Goal: Task Accomplishment & Management: Manage account settings

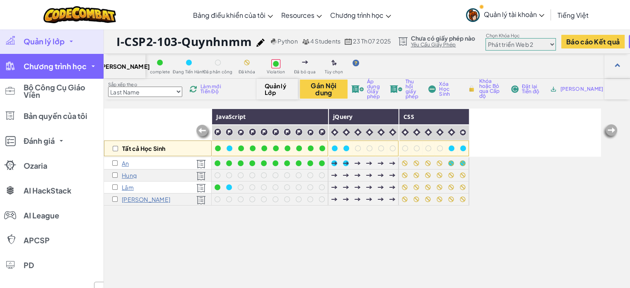
click at [74, 66] on span "Chương trình học" at bounding box center [55, 66] width 63 height 7
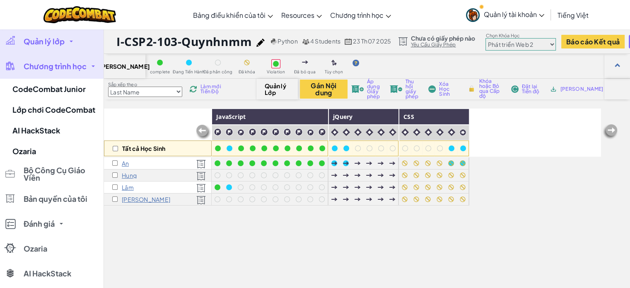
click at [55, 41] on span "Quản lý lớp" at bounding box center [44, 41] width 41 height 7
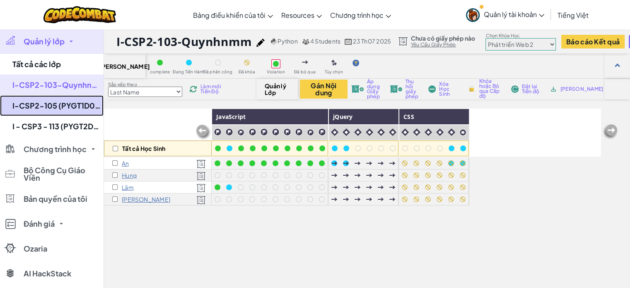
click at [54, 108] on link "I-CSP2-105 (PYGT1D023K )" at bounding box center [52, 105] width 104 height 21
select select "56462f935afde0c6fd30fc8c"
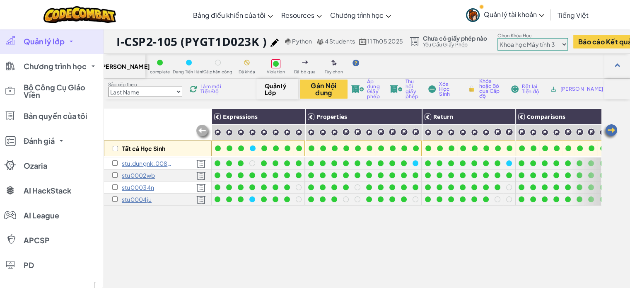
click at [612, 132] on img at bounding box center [610, 131] width 17 height 17
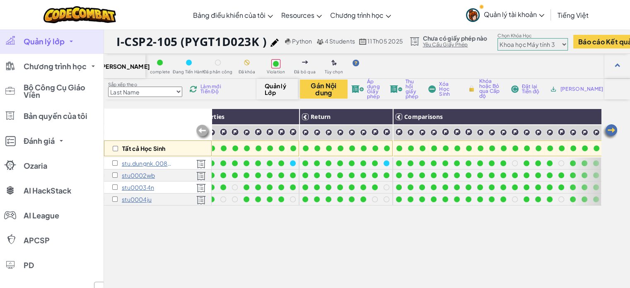
click at [612, 132] on img at bounding box center [610, 131] width 17 height 17
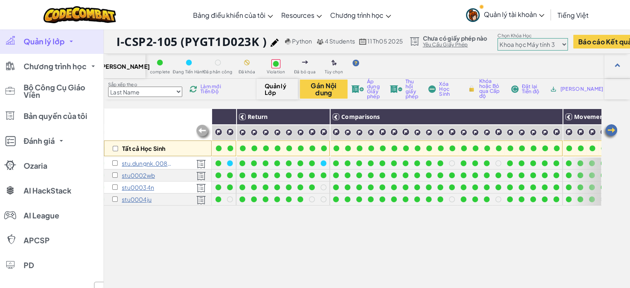
click at [612, 132] on img at bounding box center [610, 131] width 17 height 17
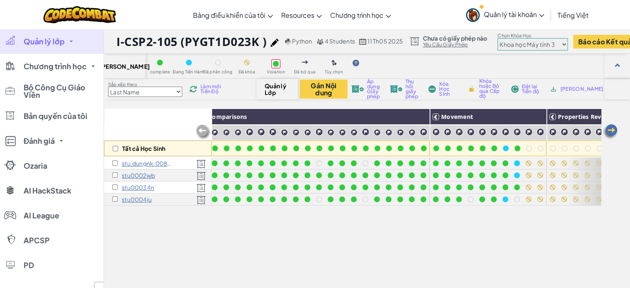
click at [612, 132] on img at bounding box center [610, 131] width 17 height 17
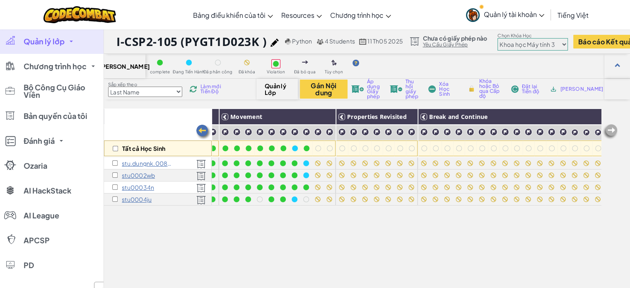
scroll to position [0, 573]
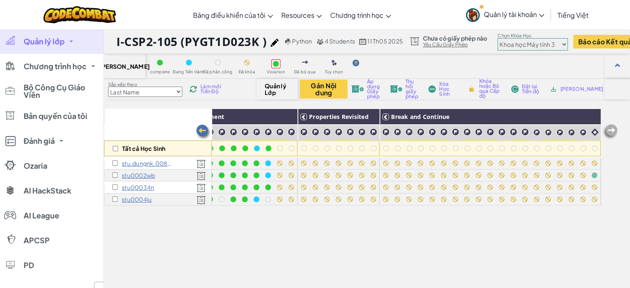
click at [204, 133] on img at bounding box center [203, 132] width 17 height 17
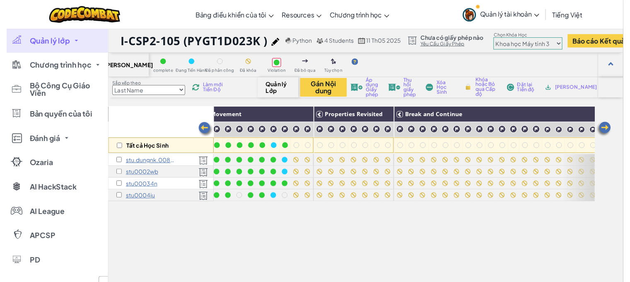
scroll to position [0, 407]
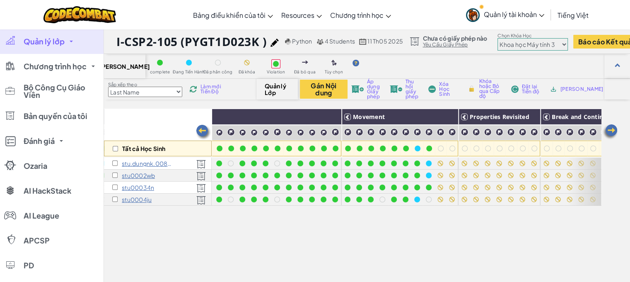
click at [212, 85] on span "Làm mới Tiến Độ" at bounding box center [213, 89] width 25 height 10
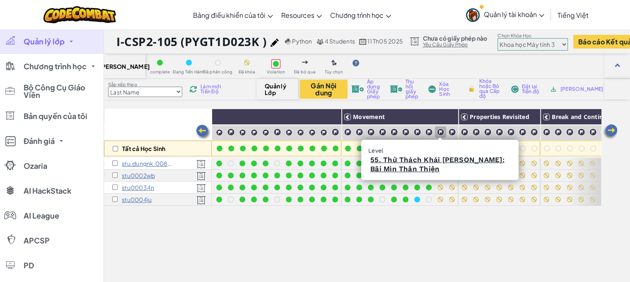
click at [440, 132] on img at bounding box center [441, 132] width 8 height 8
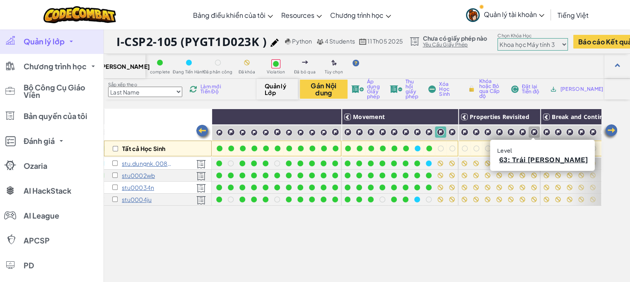
click at [532, 132] on img at bounding box center [534, 132] width 8 height 8
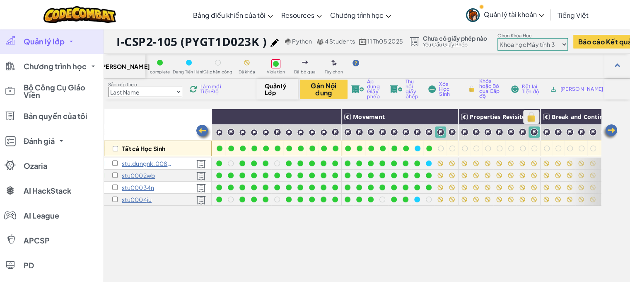
click at [533, 120] on img at bounding box center [531, 117] width 15 height 12
checkbox input "true"
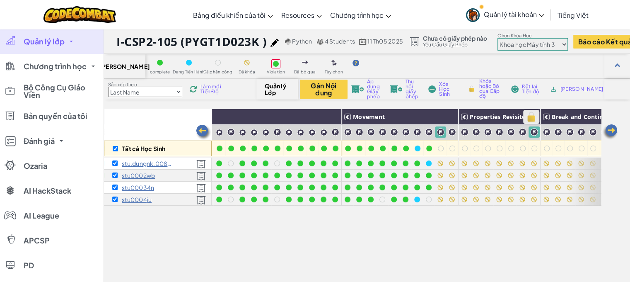
checkbox input "true"
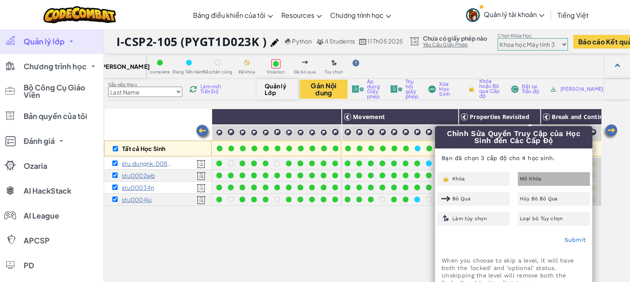
click at [535, 180] on span "Mở Khóa" at bounding box center [531, 178] width 22 height 5
click at [572, 241] on link "Submit" at bounding box center [575, 239] width 22 height 7
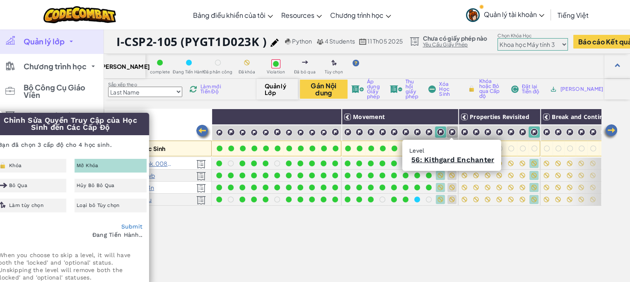
click at [451, 129] on img at bounding box center [452, 132] width 8 height 8
checkbox input "false"
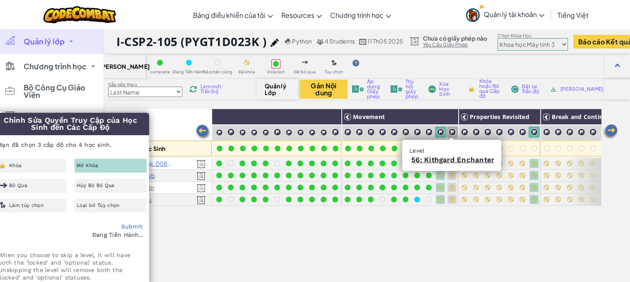
checkbox input "false"
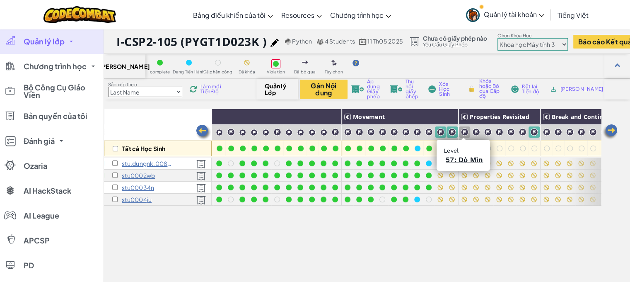
click at [463, 133] on img at bounding box center [465, 132] width 8 height 8
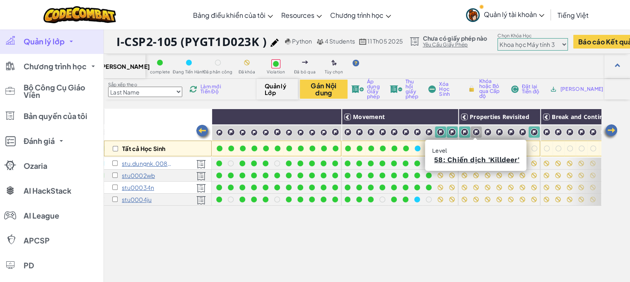
click at [476, 131] on img at bounding box center [476, 132] width 8 height 8
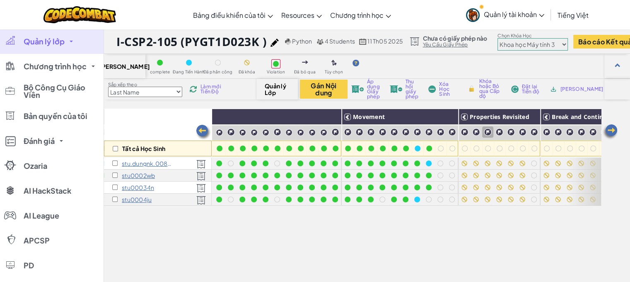
click at [488, 132] on img at bounding box center [488, 132] width 8 height 8
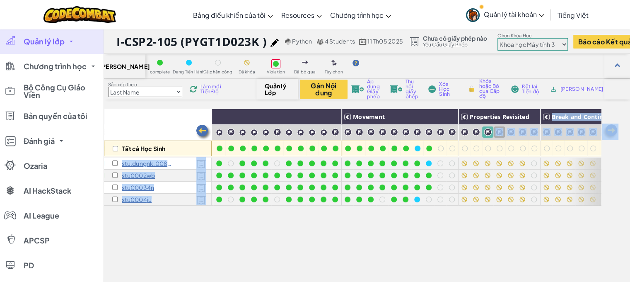
click at [502, 132] on div at bounding box center [499, 131] width 11 height 11
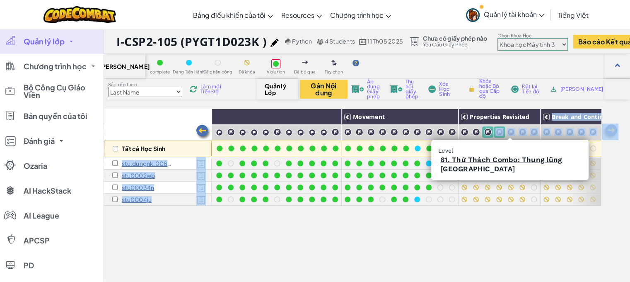
click at [491, 237] on div "Tất cả Học Sinh Expressions Properties Return Comparisons Movement Properties R…" at bounding box center [352, 229] width 497 height 240
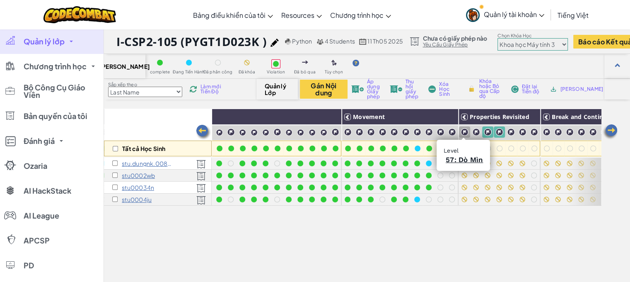
click at [461, 129] on img at bounding box center [465, 132] width 8 height 8
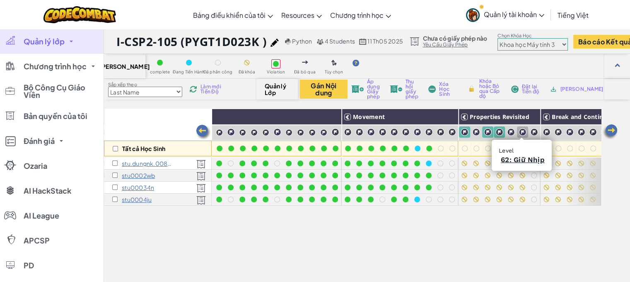
click at [521, 130] on img at bounding box center [523, 132] width 8 height 8
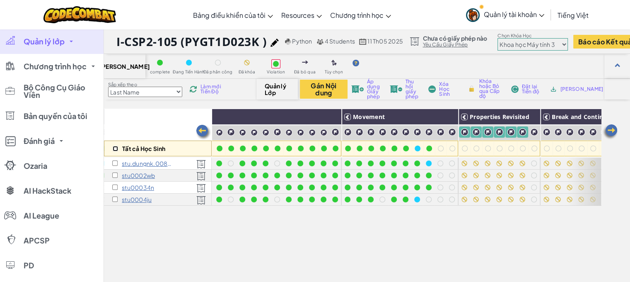
click at [116, 148] on input "checkbox" at bounding box center [115, 148] width 5 height 5
checkbox input "true"
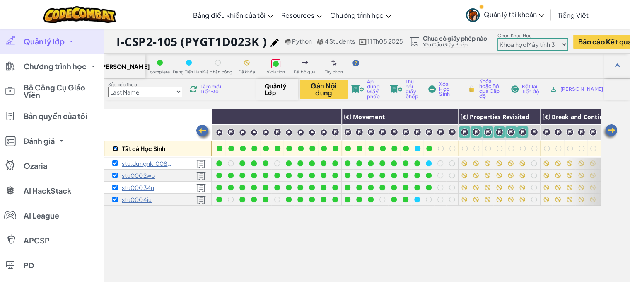
checkbox input "true"
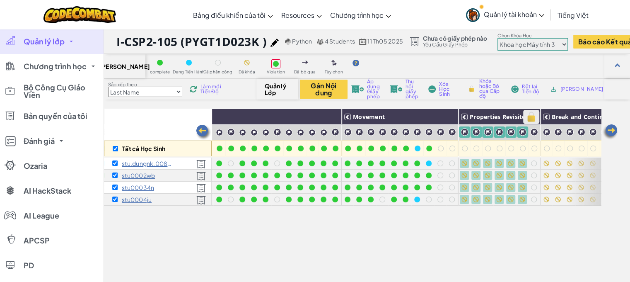
click at [529, 120] on img at bounding box center [531, 117] width 15 height 12
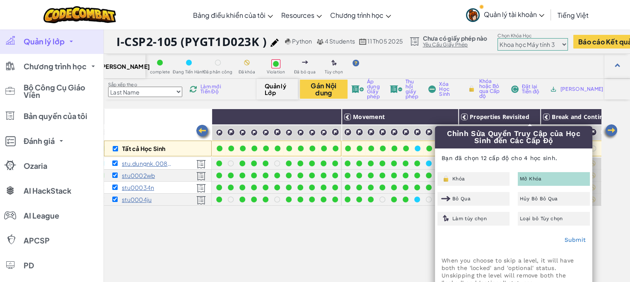
click at [564, 240] on div "Submit" at bounding box center [514, 240] width 157 height 21
click at [574, 240] on link "Submit" at bounding box center [575, 239] width 22 height 7
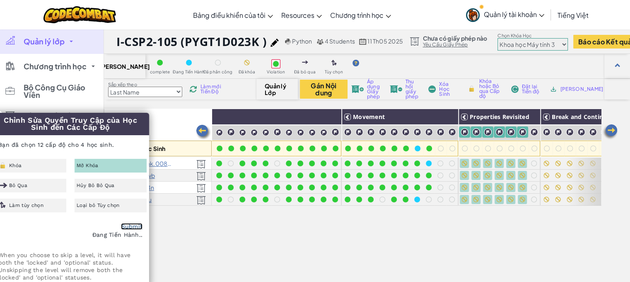
checkbox input "false"
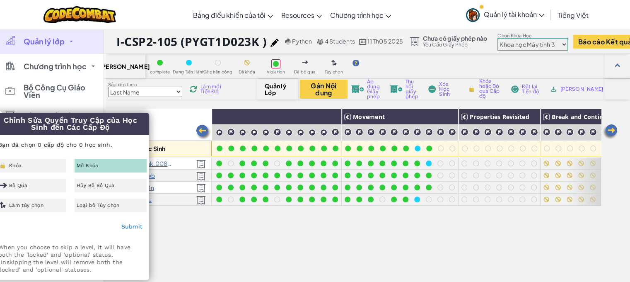
click at [216, 84] on span "Làm mới Tiến Độ" at bounding box center [213, 89] width 25 height 10
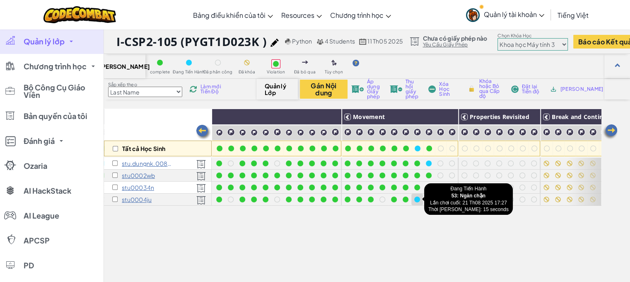
click at [418, 201] on div at bounding box center [417, 199] width 6 height 6
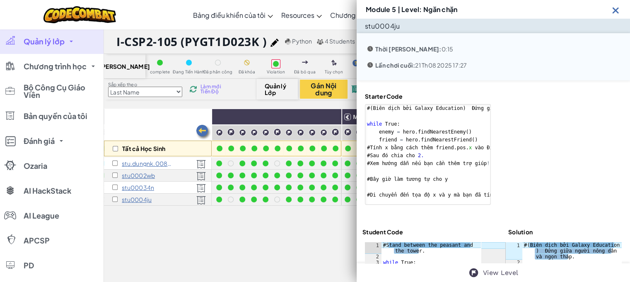
click at [620, 5] on img at bounding box center [616, 10] width 10 height 10
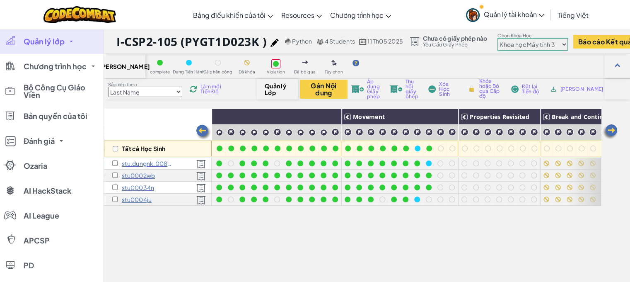
click at [209, 91] on span "Làm mới Tiến Độ" at bounding box center [213, 89] width 25 height 10
click at [205, 94] on span "Làm mới Tiến Độ" at bounding box center [213, 89] width 25 height 10
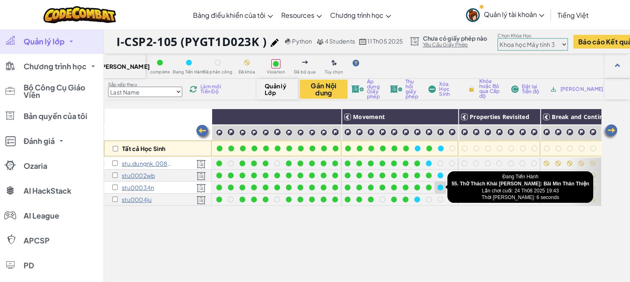
click at [440, 187] on div at bounding box center [441, 187] width 6 height 6
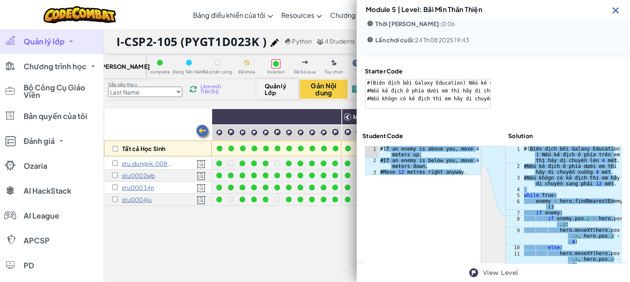
scroll to position [48, 0]
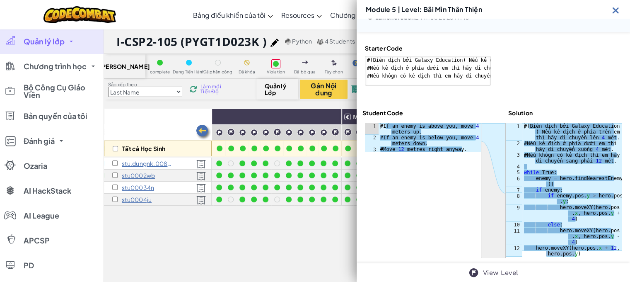
click at [617, 5] on img at bounding box center [616, 10] width 10 height 10
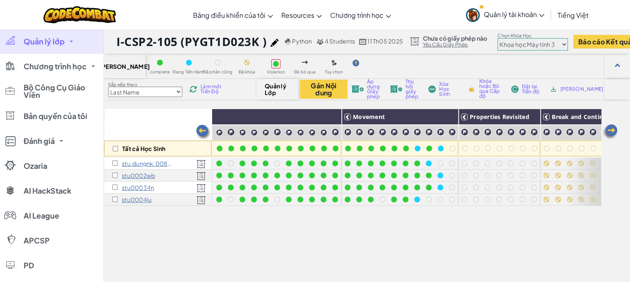
click at [209, 90] on span "Làm mới Tiến Độ" at bounding box center [213, 89] width 25 height 10
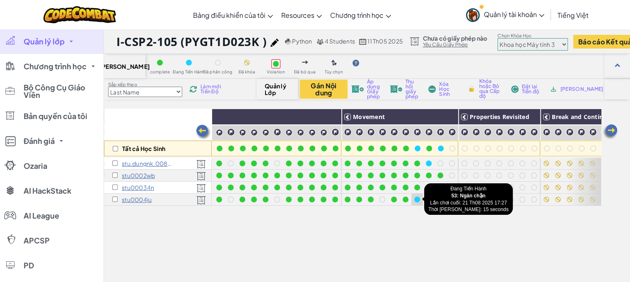
click at [415, 200] on div at bounding box center [417, 199] width 6 height 6
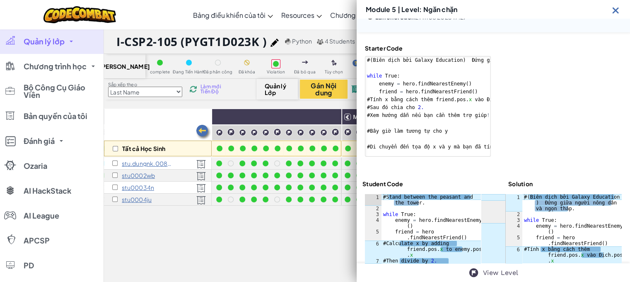
scroll to position [47, 0]
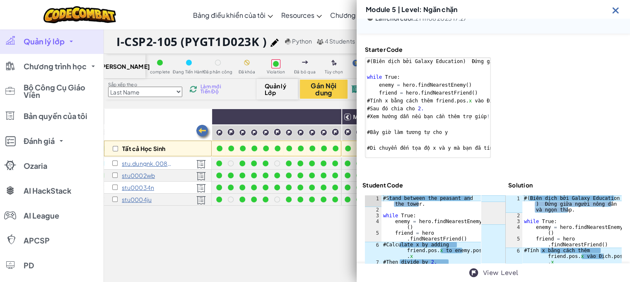
click at [211, 87] on span "Làm mới Tiến Độ" at bounding box center [213, 89] width 25 height 10
click at [618, 5] on img at bounding box center [616, 10] width 10 height 10
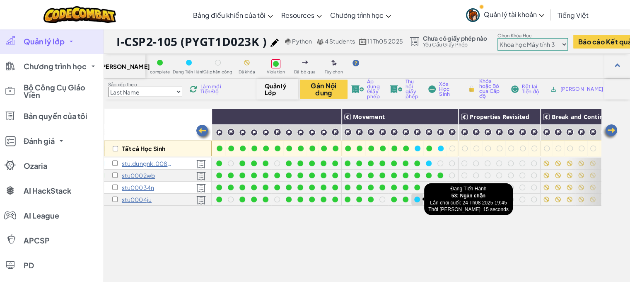
click at [415, 198] on div at bounding box center [417, 199] width 6 height 6
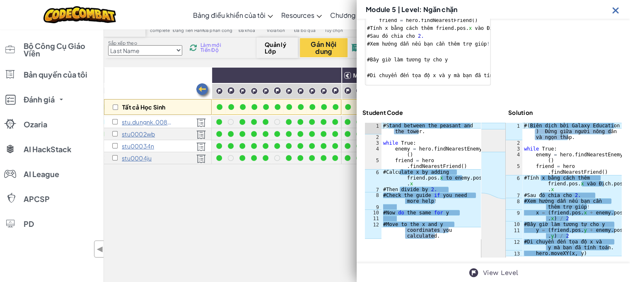
scroll to position [83, 0]
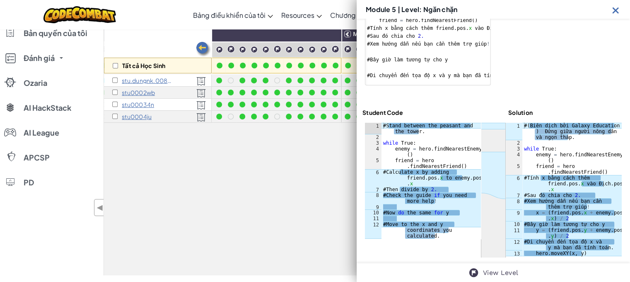
click at [617, 6] on img at bounding box center [616, 10] width 10 height 10
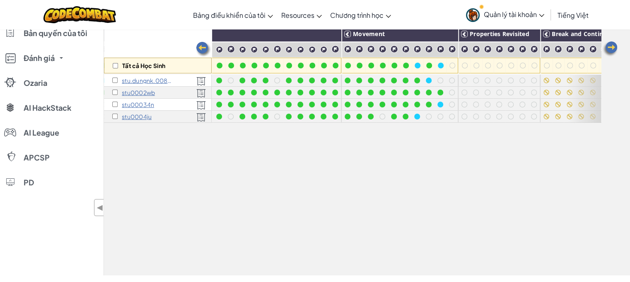
scroll to position [41, 0]
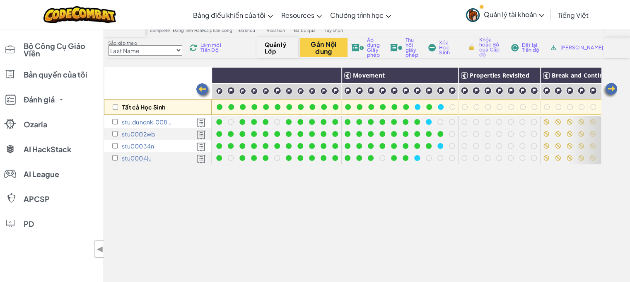
click at [207, 46] on span "Làm mới Tiến Độ" at bounding box center [213, 48] width 25 height 10
click at [207, 47] on span "Làm mới Tiến Độ" at bounding box center [213, 48] width 25 height 10
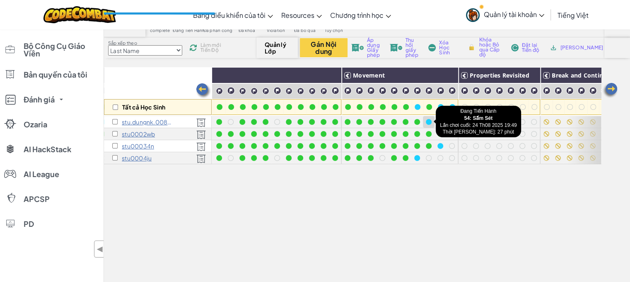
click at [427, 123] on div at bounding box center [429, 122] width 6 height 6
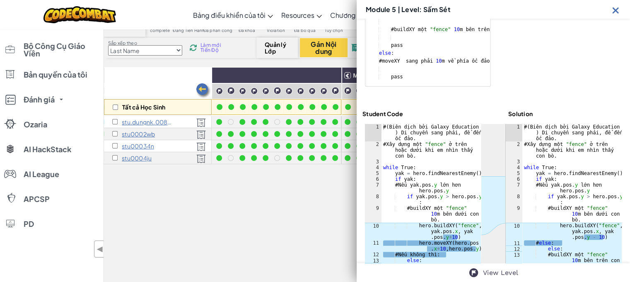
scroll to position [242, 0]
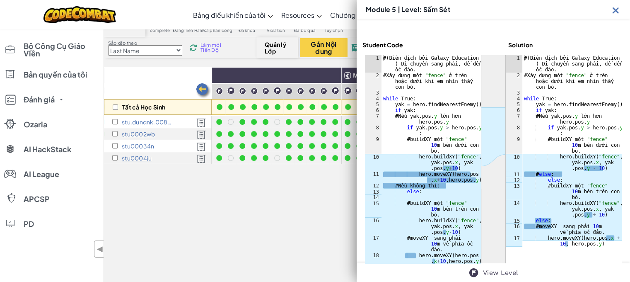
click at [612, 5] on img at bounding box center [616, 10] width 10 height 10
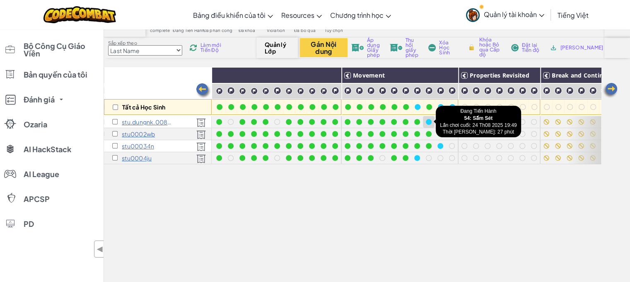
click at [428, 121] on div at bounding box center [429, 122] width 6 height 6
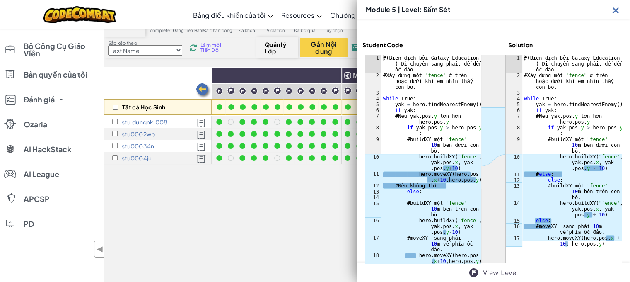
click at [615, 5] on img at bounding box center [616, 10] width 10 height 10
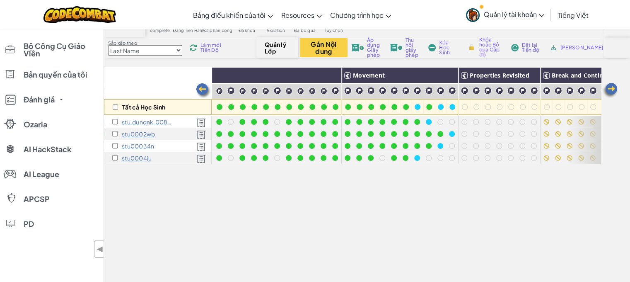
click at [212, 52] on span "Làm mới Tiến Độ" at bounding box center [213, 48] width 25 height 10
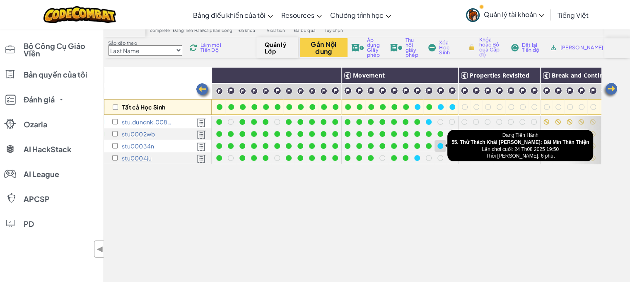
click at [440, 145] on div at bounding box center [441, 146] width 6 height 6
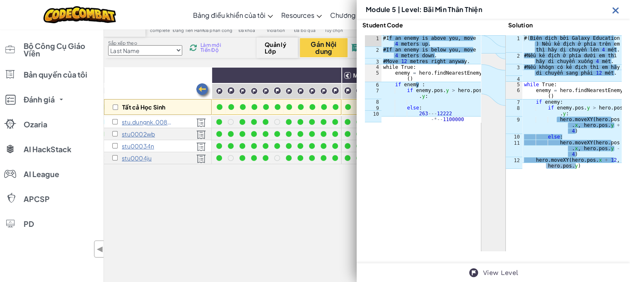
scroll to position [129, 0]
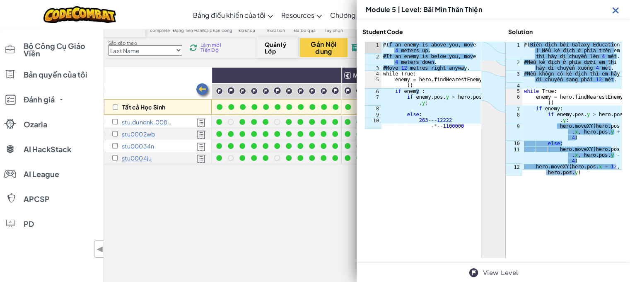
click at [615, 6] on img at bounding box center [616, 10] width 10 height 10
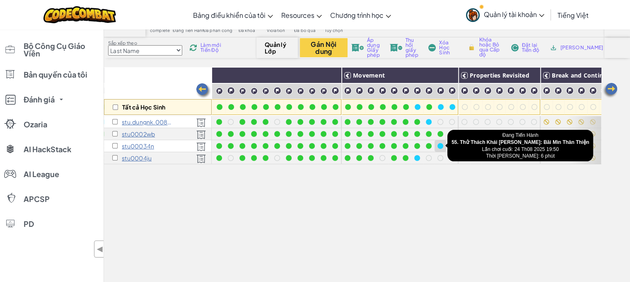
click at [438, 144] on div at bounding box center [441, 146] width 6 height 6
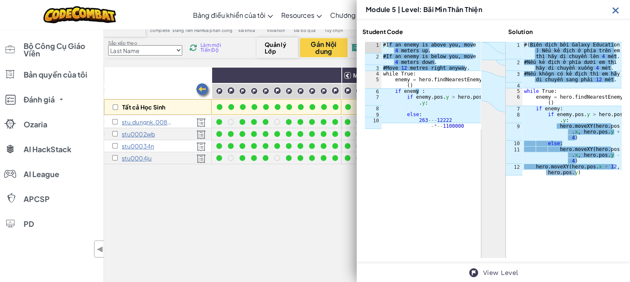
click at [616, 5] on img at bounding box center [616, 10] width 10 height 10
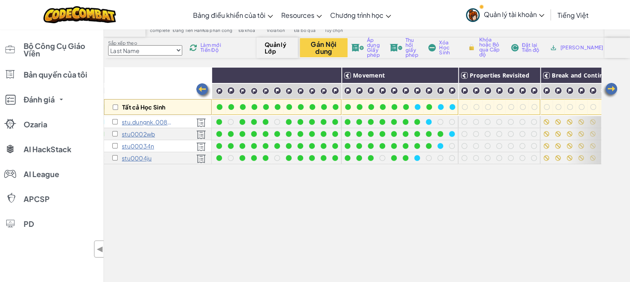
click at [207, 46] on span "Làm mới Tiến Độ" at bounding box center [213, 48] width 25 height 10
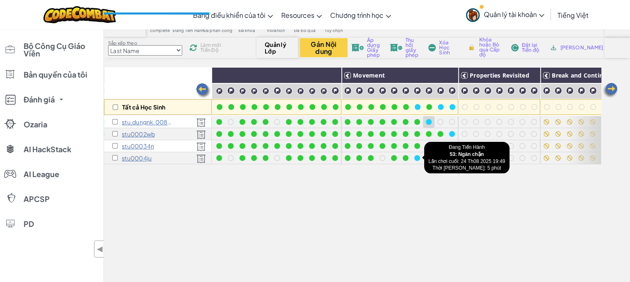
click at [426, 121] on div at bounding box center [429, 122] width 6 height 6
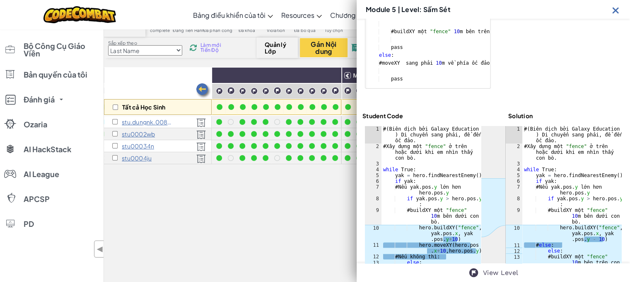
scroll to position [213, 0]
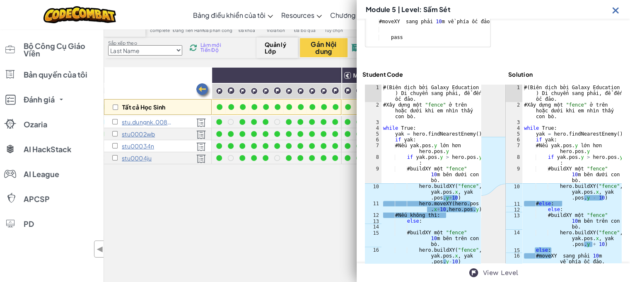
click at [611, 5] on img at bounding box center [616, 10] width 10 height 10
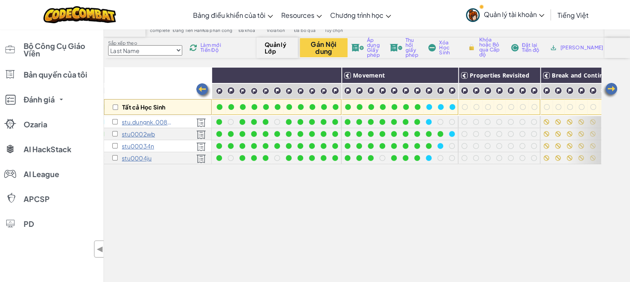
click at [206, 48] on span "Làm mới Tiến Độ" at bounding box center [213, 48] width 25 height 10
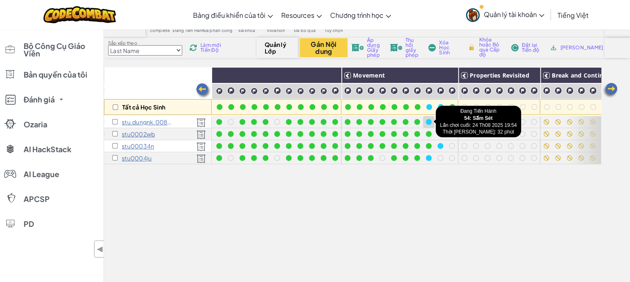
click at [430, 122] on div at bounding box center [429, 122] width 6 height 6
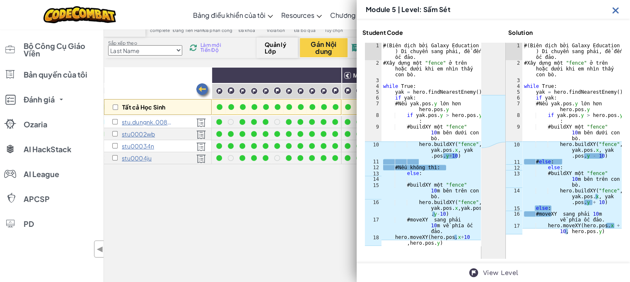
scroll to position [255, 0]
click at [208, 49] on span "Làm mới Tiến Độ" at bounding box center [213, 48] width 25 height 10
drag, startPoint x: 616, startPoint y: 3, endPoint x: 564, endPoint y: 58, distance: 75.6
click at [616, 5] on img at bounding box center [616, 10] width 10 height 10
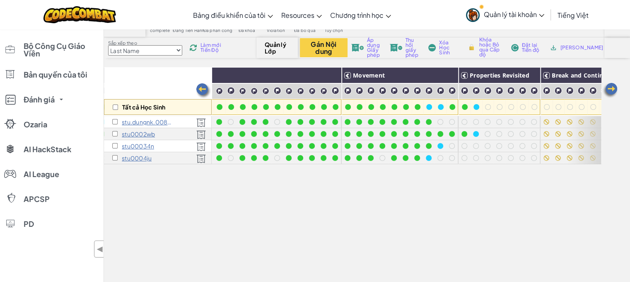
click at [211, 49] on span "Làm mới Tiến Độ" at bounding box center [213, 48] width 25 height 10
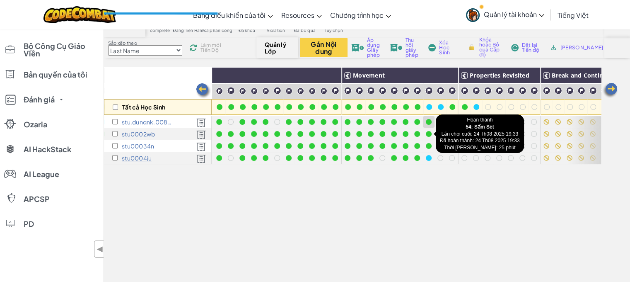
click at [427, 123] on div at bounding box center [429, 122] width 6 height 6
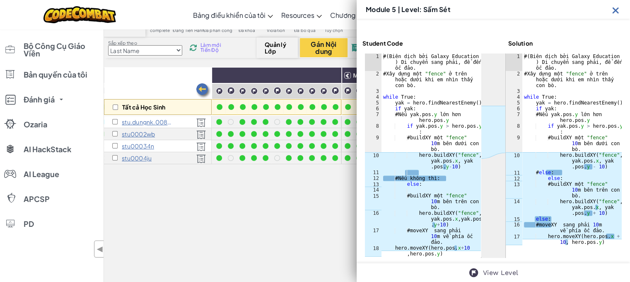
scroll to position [83, 0]
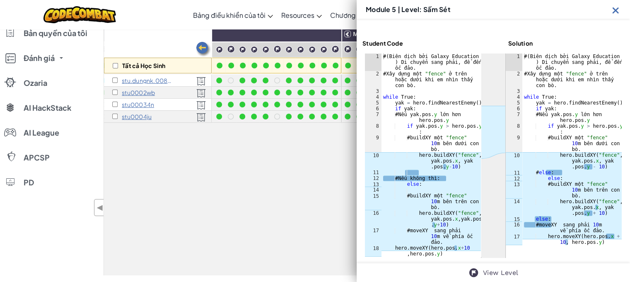
click at [615, 5] on img at bounding box center [616, 10] width 10 height 10
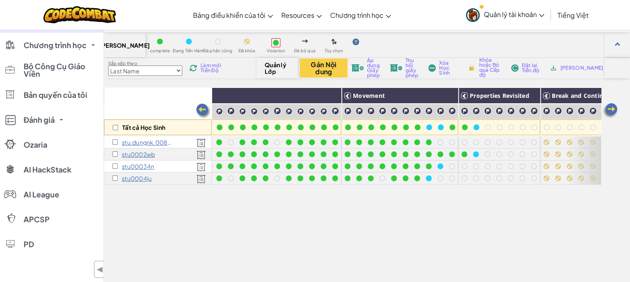
scroll to position [0, 0]
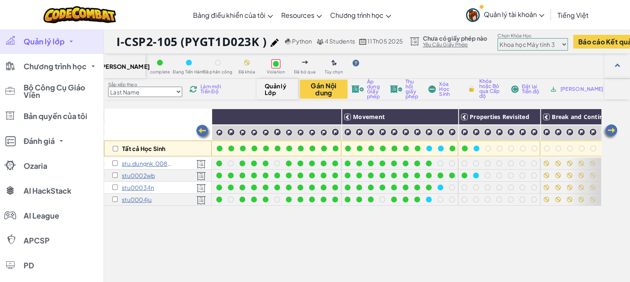
click at [214, 88] on span "Làm mới Tiến Độ" at bounding box center [213, 89] width 25 height 10
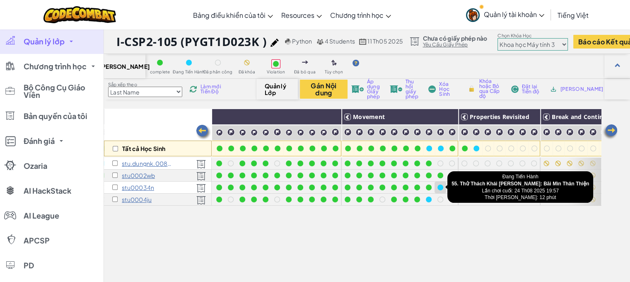
click at [439, 189] on div at bounding box center [441, 187] width 6 height 6
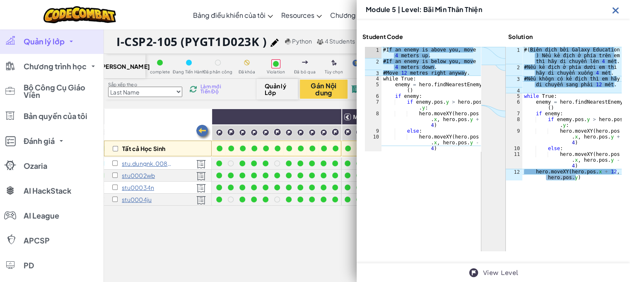
scroll to position [118, 0]
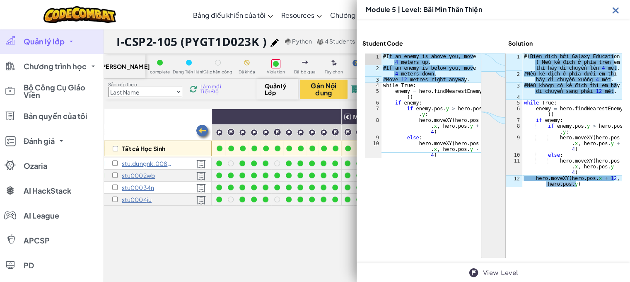
click at [216, 85] on span "Làm mới Tiến Độ" at bounding box center [213, 89] width 25 height 10
click at [617, 5] on img at bounding box center [616, 10] width 10 height 10
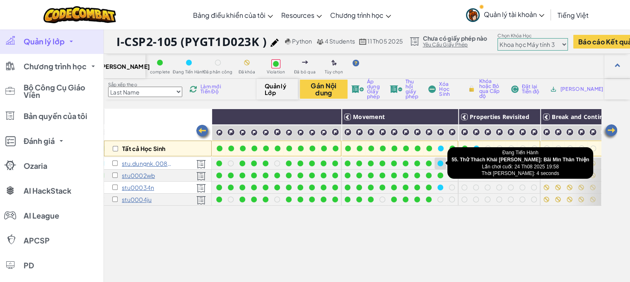
click at [443, 162] on div at bounding box center [440, 163] width 9 height 9
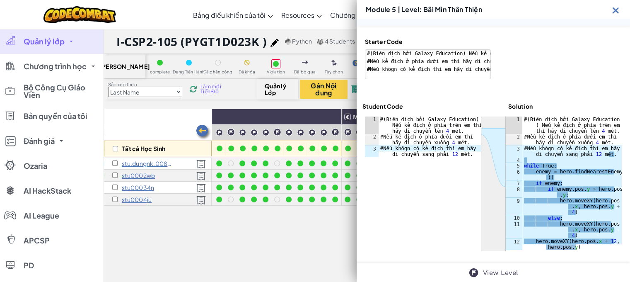
scroll to position [47, 0]
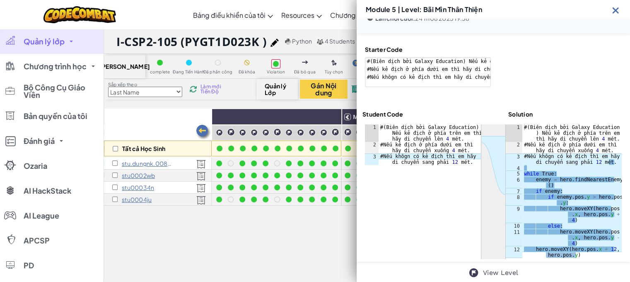
click at [618, 5] on img at bounding box center [616, 10] width 10 height 10
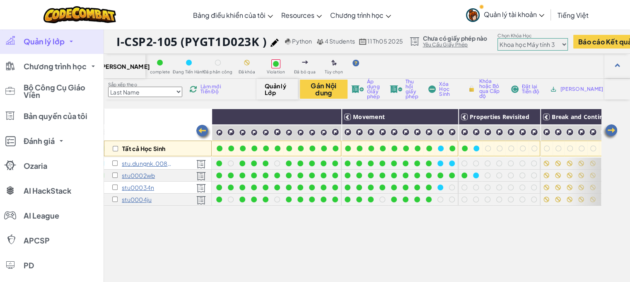
click at [207, 88] on span "Làm mới Tiến Độ" at bounding box center [213, 89] width 25 height 10
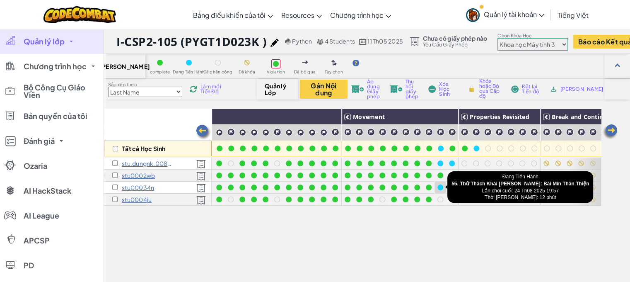
click at [443, 189] on div at bounding box center [440, 187] width 9 height 9
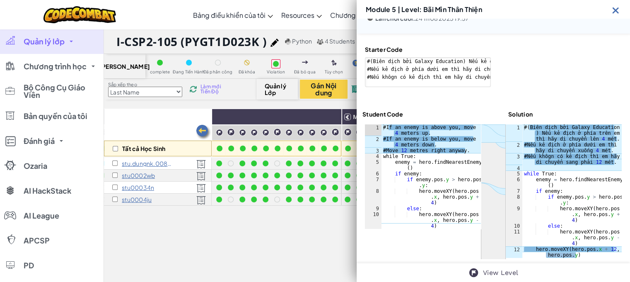
scroll to position [48, 0]
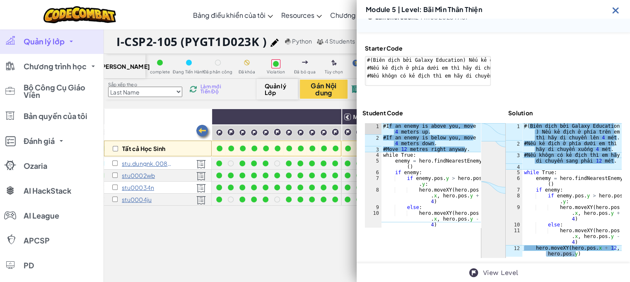
click at [208, 92] on span "Làm mới Tiến Độ" at bounding box center [213, 89] width 25 height 10
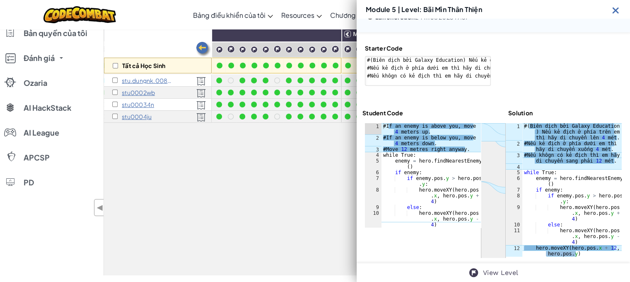
scroll to position [124, 0]
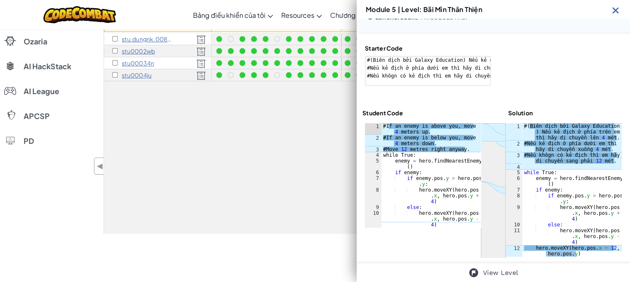
click at [615, 6] on img at bounding box center [616, 10] width 10 height 10
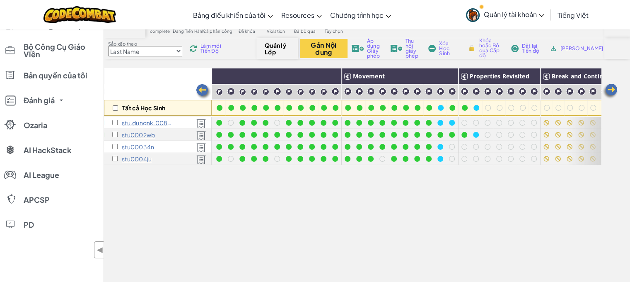
scroll to position [0, 0]
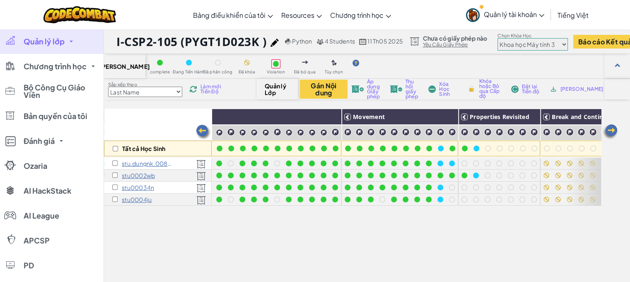
click at [212, 88] on span "Làm mới Tiến Độ" at bounding box center [213, 89] width 25 height 10
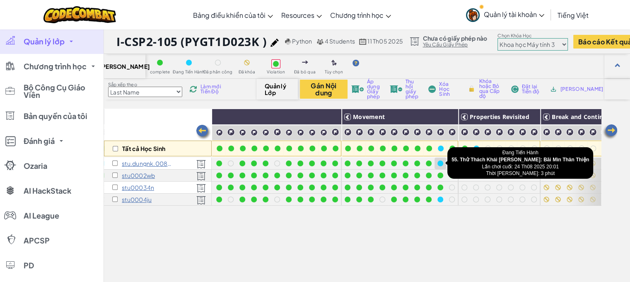
click at [441, 161] on div at bounding box center [441, 163] width 6 height 6
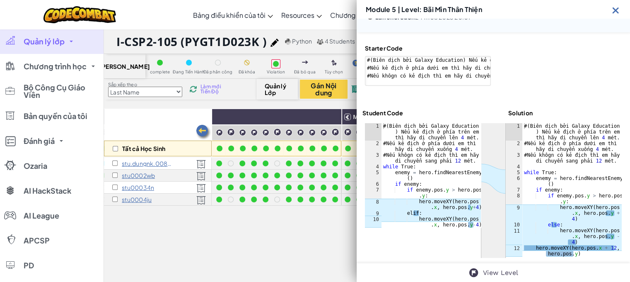
scroll to position [47, 0]
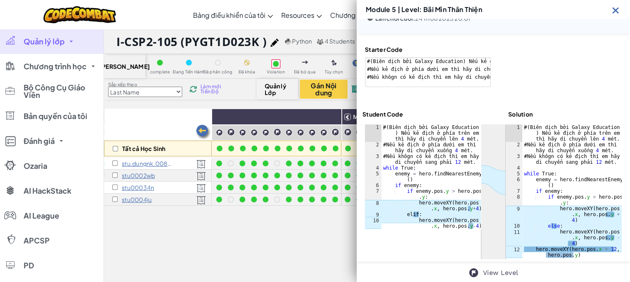
click at [614, 5] on img at bounding box center [616, 10] width 10 height 10
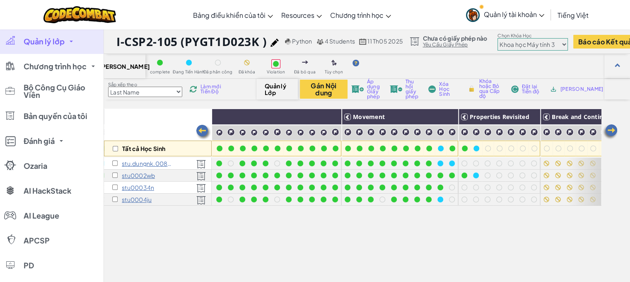
click at [207, 90] on span "Làm mới Tiến Độ" at bounding box center [213, 89] width 25 height 10
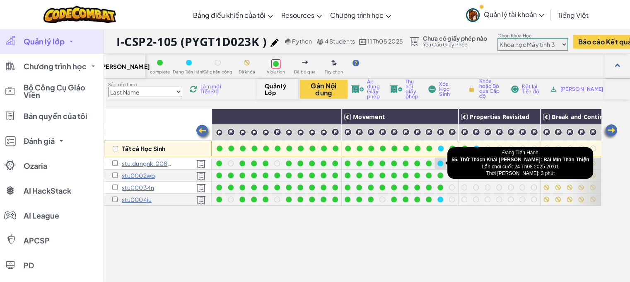
click at [440, 164] on div at bounding box center [441, 163] width 6 height 6
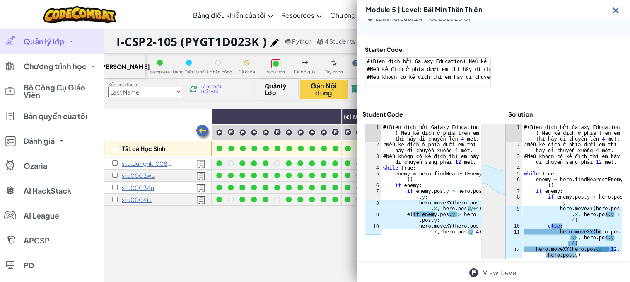
click at [615, 5] on img at bounding box center [616, 10] width 10 height 10
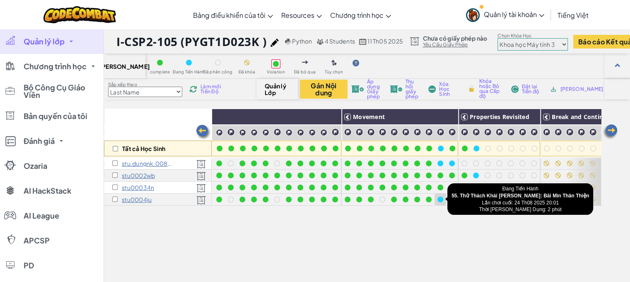
click at [442, 201] on div at bounding box center [440, 199] width 9 height 9
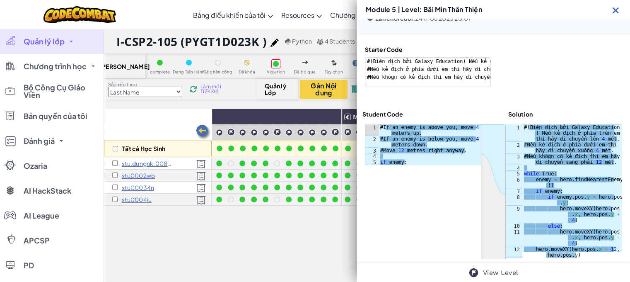
click at [617, 5] on img at bounding box center [616, 10] width 10 height 10
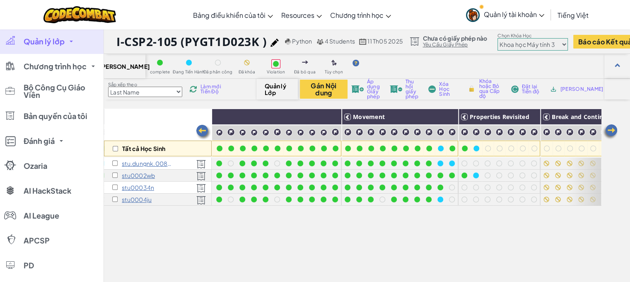
click at [208, 92] on span "Làm mới Tiến Độ" at bounding box center [213, 89] width 25 height 10
click at [212, 89] on span "Làm mới Tiến Độ" at bounding box center [213, 89] width 25 height 10
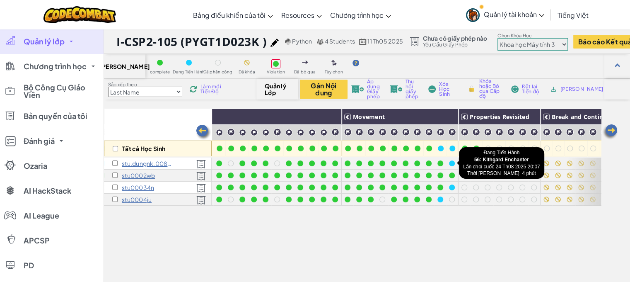
click at [452, 160] on div at bounding box center [452, 163] width 6 height 6
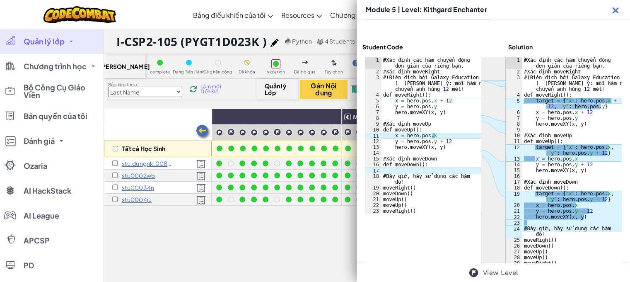
scroll to position [240, 0]
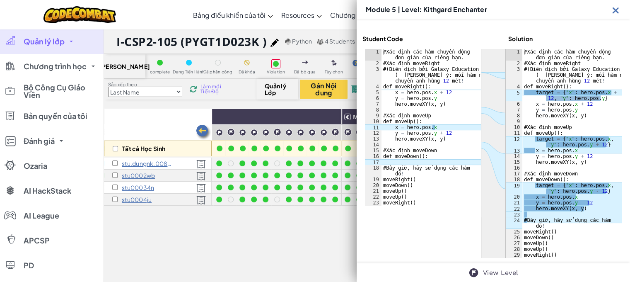
click at [615, 5] on img at bounding box center [616, 10] width 10 height 10
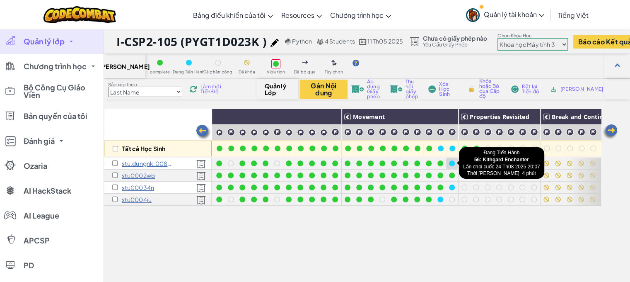
click at [451, 167] on div at bounding box center [452, 163] width 9 height 9
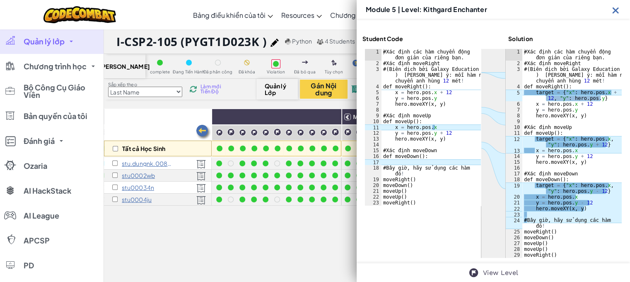
click at [612, 8] on img at bounding box center [616, 10] width 10 height 10
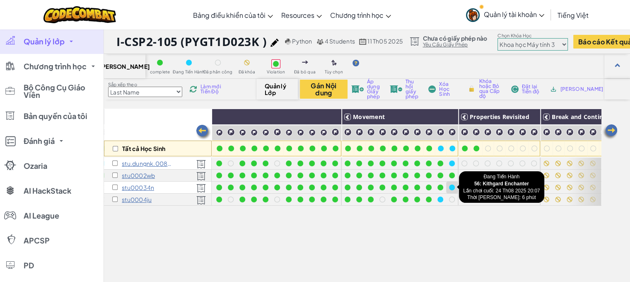
click at [453, 185] on div at bounding box center [452, 187] width 6 height 6
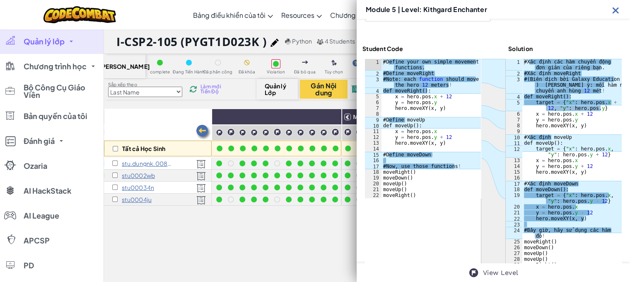
scroll to position [242, 0]
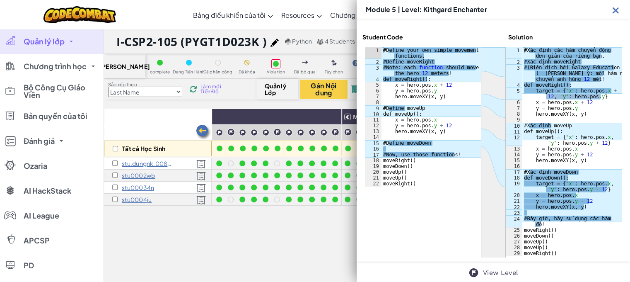
click at [613, 5] on img at bounding box center [616, 10] width 10 height 10
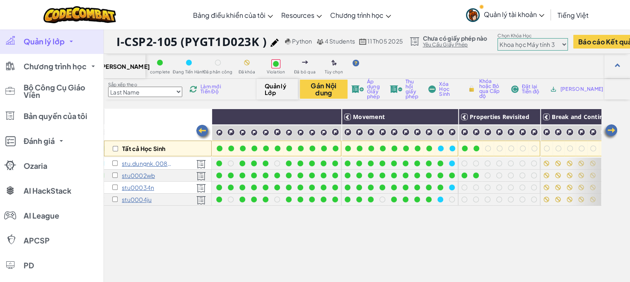
click at [206, 86] on span "Làm mới Tiến Độ" at bounding box center [213, 89] width 25 height 10
click at [200, 87] on div "Làm mới Tiến Độ" at bounding box center [208, 89] width 40 height 6
click at [213, 91] on span "Làm mới Tiến Độ" at bounding box center [213, 89] width 25 height 10
click at [199, 88] on div "Làm mới Tiến Độ" at bounding box center [208, 89] width 40 height 6
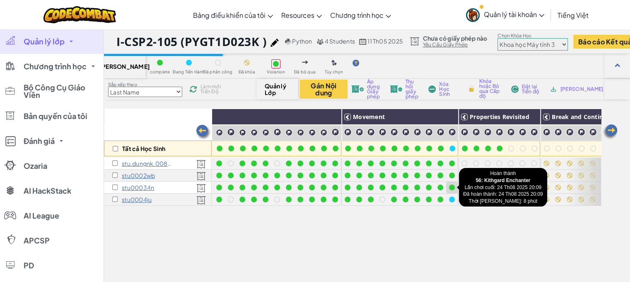
click at [453, 189] on div at bounding box center [452, 187] width 9 height 9
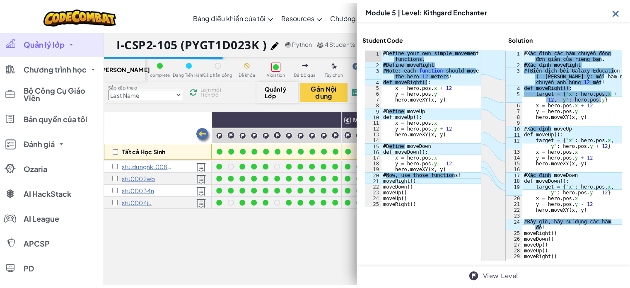
scroll to position [240, 0]
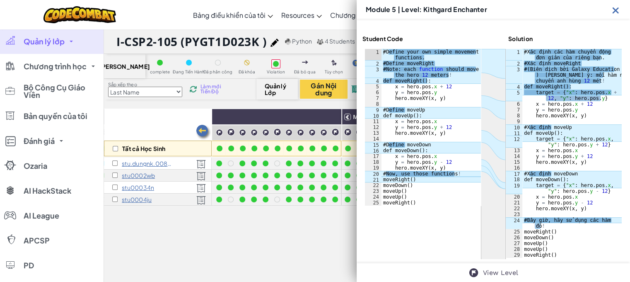
click at [618, 5] on img at bounding box center [616, 10] width 10 height 10
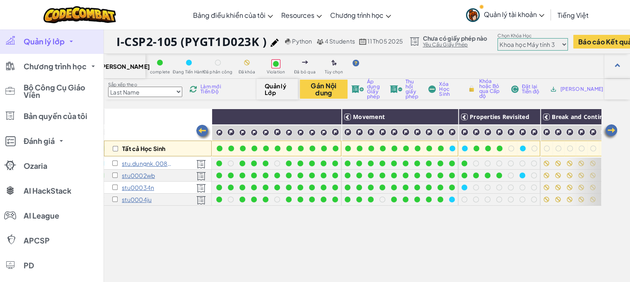
click at [206, 88] on span "Làm mới Tiến Độ" at bounding box center [213, 89] width 25 height 10
click at [556, 44] on select "Junior Giới thiệu chung về Khoa học máy tính Phát triển trò chơi 1 Phát triển t…" at bounding box center [533, 44] width 70 height 12
click at [501, 38] on select "Junior Giới thiệu chung về Khoa học máy tính Phát triển trò chơi 1 Phát triển t…" at bounding box center [533, 44] width 70 height 12
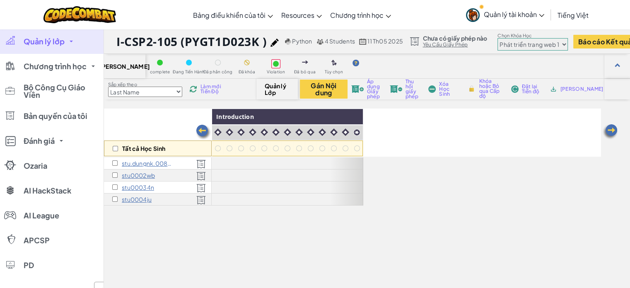
scroll to position [0, 0]
click at [524, 44] on select "Junior Giới thiệu chung về Khoa học máy tính Phát triển trò chơi 1 Phát triển t…" at bounding box center [533, 44] width 70 height 12
click at [559, 42] on select "Junior Giới thiệu chung về Khoa học máy tính Phát triển trò chơi 1 Phát triển t…" at bounding box center [533, 44] width 70 height 12
click at [501, 38] on select "Junior Giới thiệu chung về Khoa học máy tính Phát triển trò chơi 1 Phát triển t…" at bounding box center [533, 44] width 70 height 12
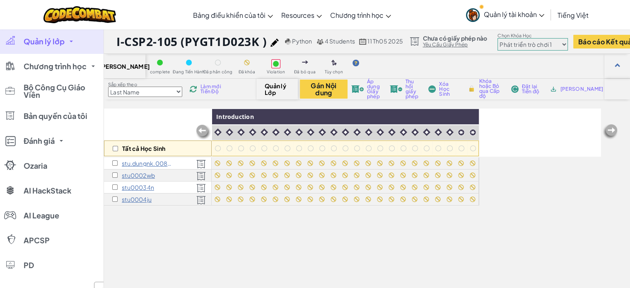
click at [550, 46] on select "Junior Giới thiệu chung về Khoa học máy tính Phát triển trò chơi 1 Phát triển t…" at bounding box center [533, 44] width 70 height 12
click at [528, 46] on select "Junior Giới thiệu chung về Khoa học máy tính Phát triển trò chơi 1 Phát triển t…" at bounding box center [533, 44] width 70 height 12
select select "56462f935afde0c6fd30fc8c"
click at [501, 38] on select "Junior Giới thiệu chung về Khoa học máy tính Phát triển trò chơi 1 Phát triển t…" at bounding box center [533, 44] width 70 height 12
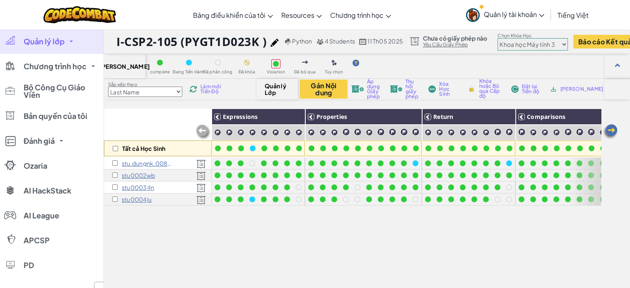
click at [205, 94] on span "Làm mới Tiến Độ" at bounding box center [213, 89] width 25 height 10
click at [613, 128] on img at bounding box center [610, 131] width 17 height 17
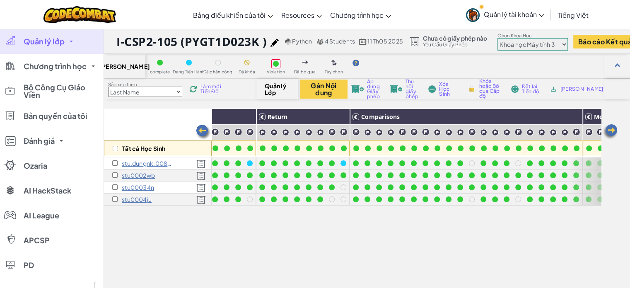
click at [613, 128] on img at bounding box center [610, 131] width 17 height 17
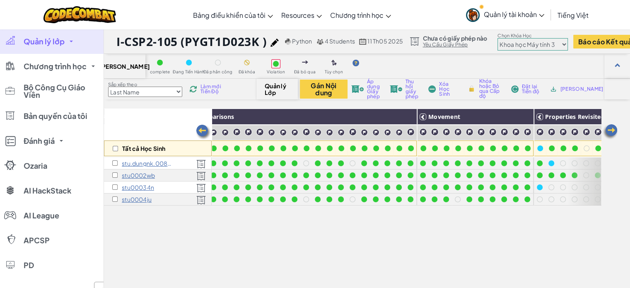
click at [613, 128] on img at bounding box center [610, 131] width 17 height 17
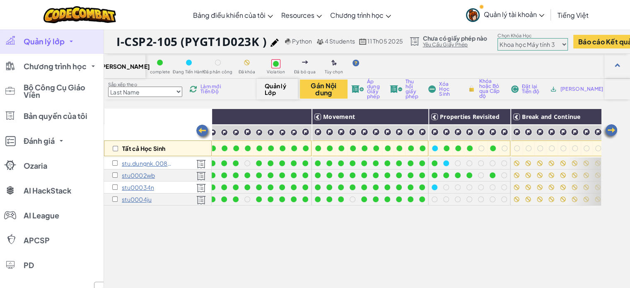
scroll to position [0, 497]
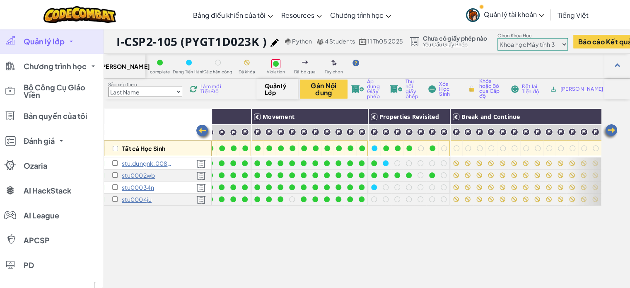
click at [202, 132] on img at bounding box center [203, 132] width 17 height 17
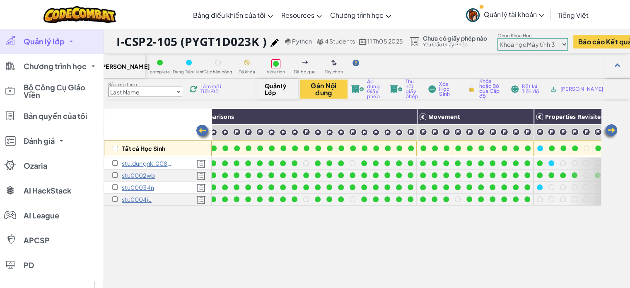
click at [202, 132] on img at bounding box center [203, 132] width 17 height 17
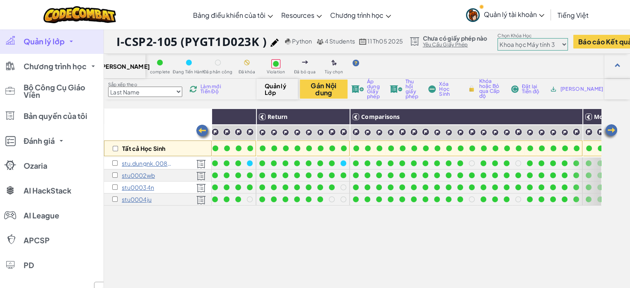
click at [202, 132] on img at bounding box center [203, 132] width 17 height 17
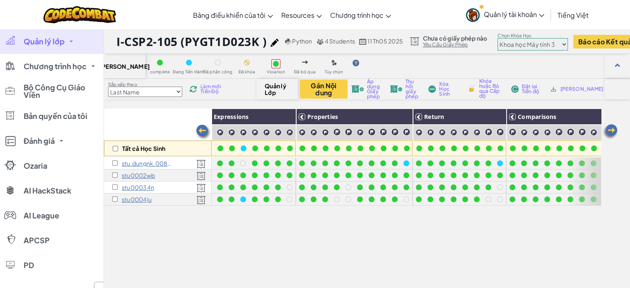
scroll to position [0, 0]
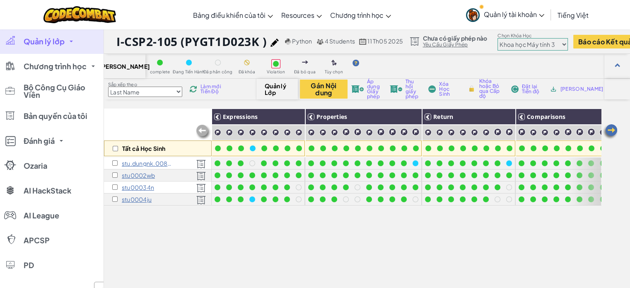
click at [202, 132] on img at bounding box center [203, 132] width 17 height 17
click at [615, 128] on img at bounding box center [610, 131] width 17 height 17
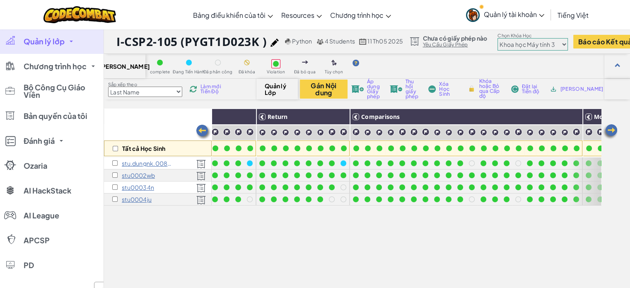
click at [615, 128] on img at bounding box center [610, 131] width 17 height 17
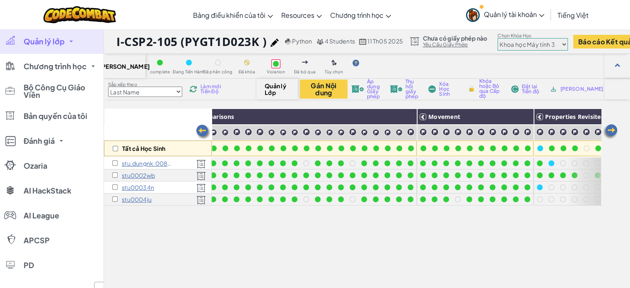
click at [615, 128] on img at bounding box center [610, 131] width 17 height 17
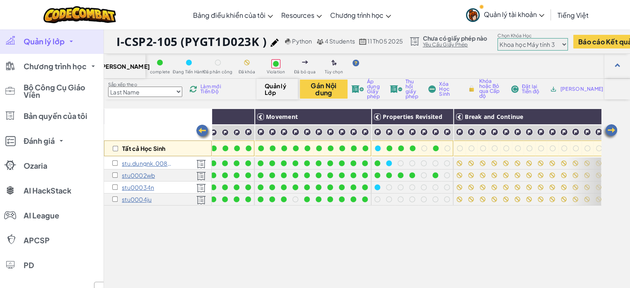
scroll to position [0, 497]
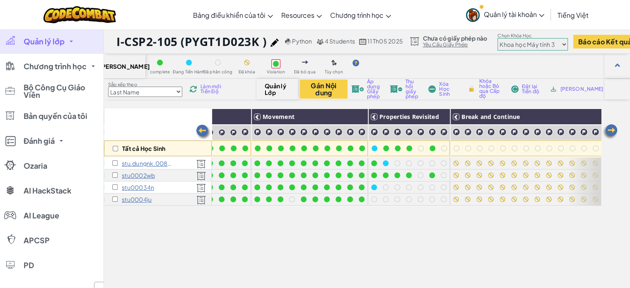
click at [202, 94] on span "Làm mới Tiến Độ" at bounding box center [213, 89] width 25 height 10
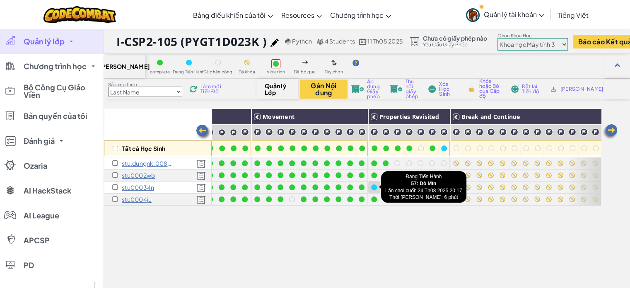
click at [378, 188] on div at bounding box center [374, 188] width 12 height 12
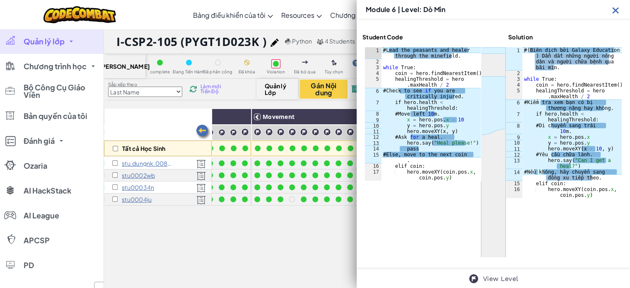
scroll to position [217, 0]
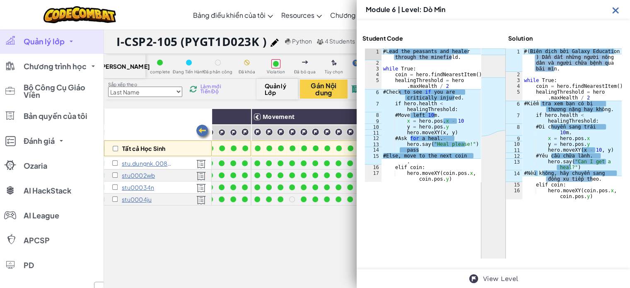
click at [319, 238] on div "Tất cả Học Sinh Expressions Properties Return Comparisons Movement Properties R…" at bounding box center [352, 232] width 497 height 247
click at [613, 10] on img at bounding box center [616, 10] width 10 height 10
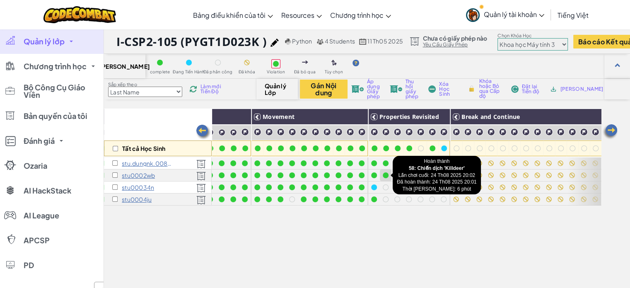
click at [381, 177] on div at bounding box center [385, 175] width 9 height 9
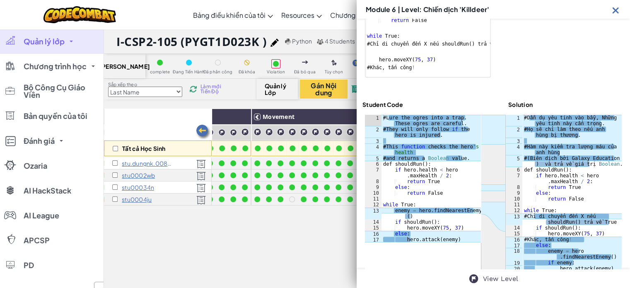
scroll to position [172, 0]
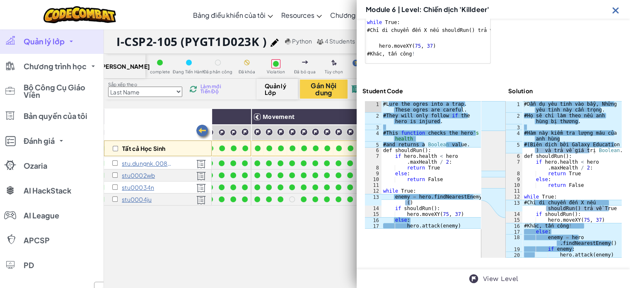
click at [617, 9] on img at bounding box center [616, 10] width 10 height 10
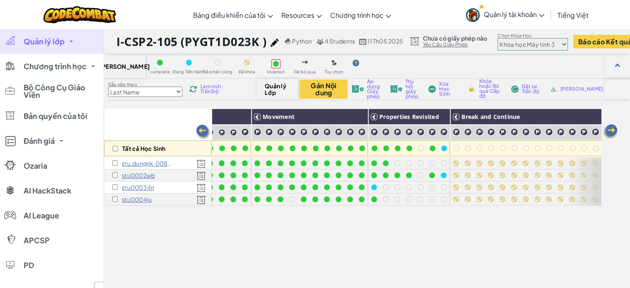
click at [211, 84] on span "Làm mới Tiến Độ" at bounding box center [213, 89] width 25 height 10
click at [209, 90] on span "Làm mới Tiến Độ" at bounding box center [213, 89] width 25 height 10
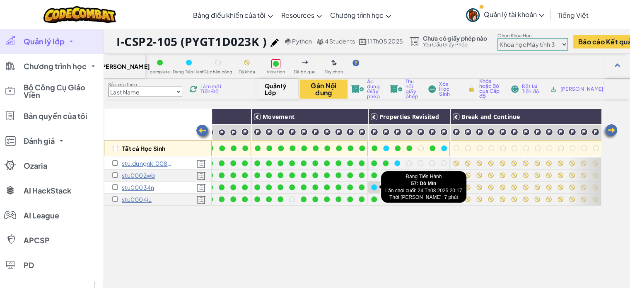
click at [374, 187] on div at bounding box center [374, 187] width 6 height 6
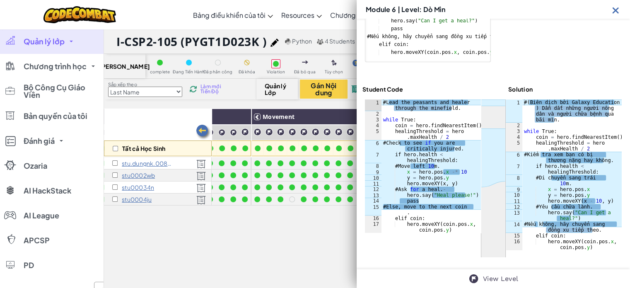
scroll to position [166, 0]
click at [615, 7] on img at bounding box center [616, 10] width 10 height 10
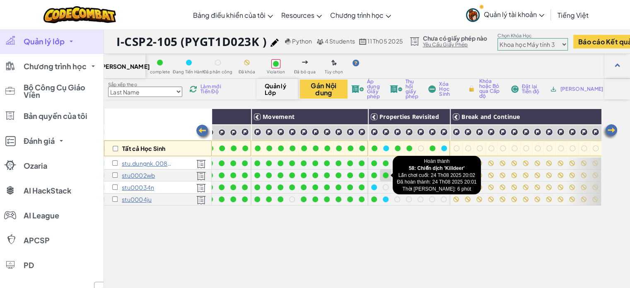
click at [385, 176] on div at bounding box center [386, 175] width 6 height 6
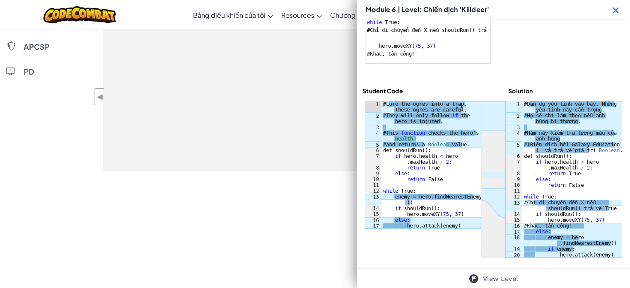
scroll to position [207, 0]
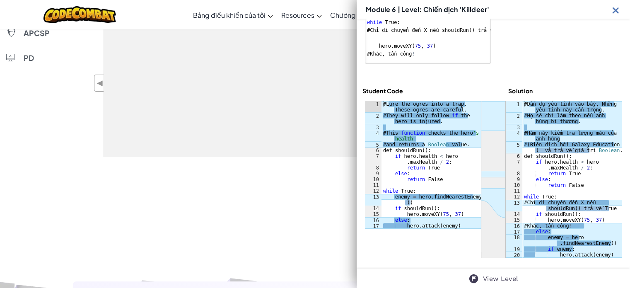
click at [613, 8] on img at bounding box center [616, 10] width 10 height 10
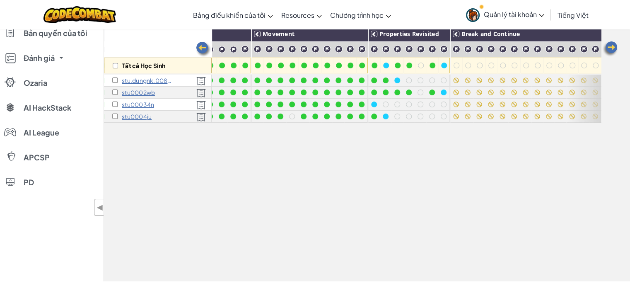
scroll to position [0, 0]
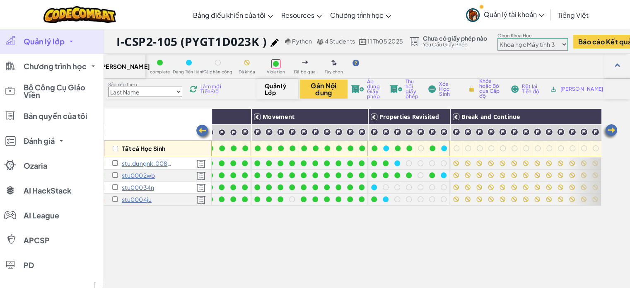
click at [220, 88] on span "Làm mới Tiến Độ" at bounding box center [213, 89] width 25 height 10
click at [213, 94] on span "Làm mới Tiến Độ" at bounding box center [213, 89] width 25 height 10
click at [215, 88] on span "Làm mới Tiến Độ" at bounding box center [213, 89] width 25 height 10
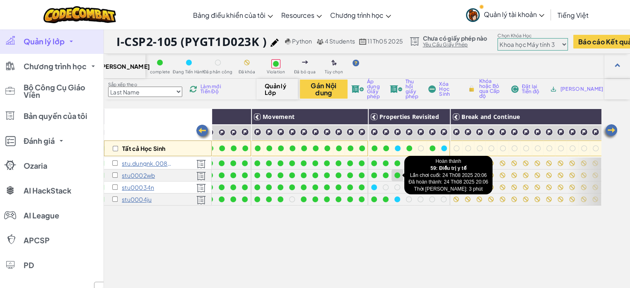
click at [396, 174] on div at bounding box center [398, 175] width 6 height 6
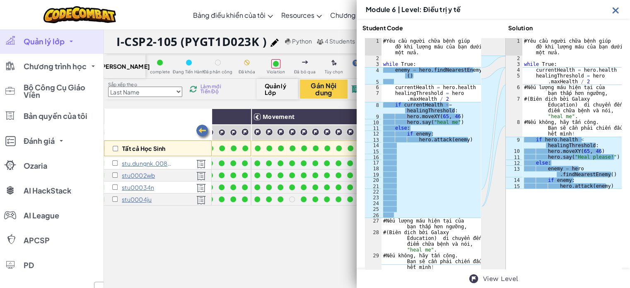
scroll to position [123, 0]
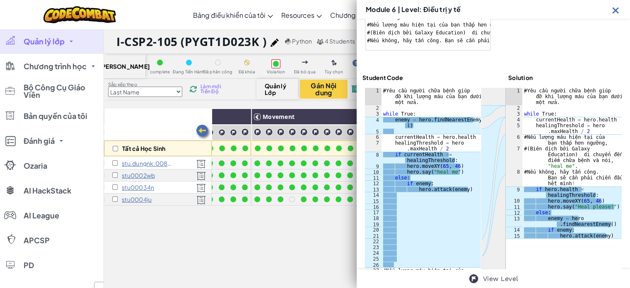
click at [615, 11] on img at bounding box center [616, 10] width 10 height 10
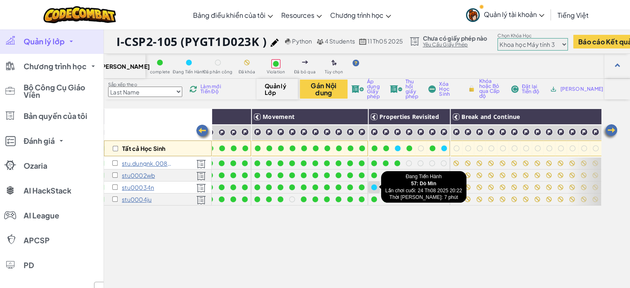
click at [374, 186] on div at bounding box center [374, 187] width 6 height 6
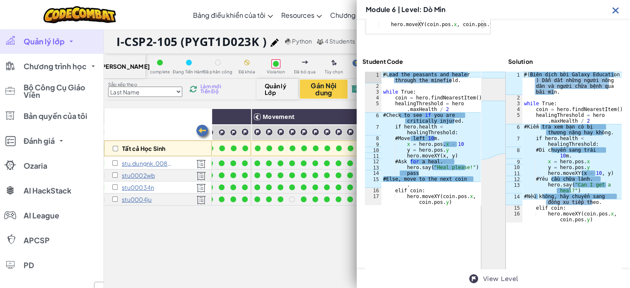
scroll to position [206, 0]
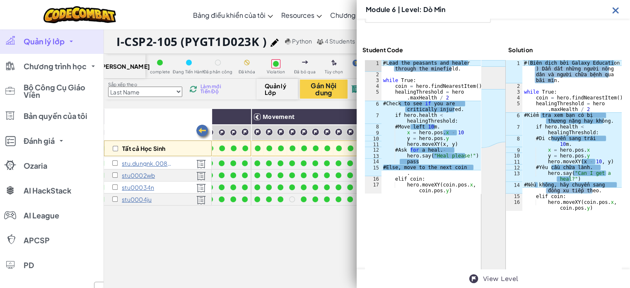
click at [212, 91] on span "Làm mới Tiến Độ" at bounding box center [213, 89] width 25 height 10
click at [617, 10] on img at bounding box center [616, 10] width 10 height 10
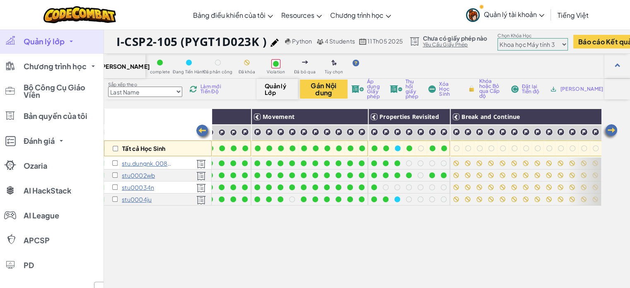
click at [199, 90] on div "Làm mới Tiến Độ" at bounding box center [208, 89] width 40 height 6
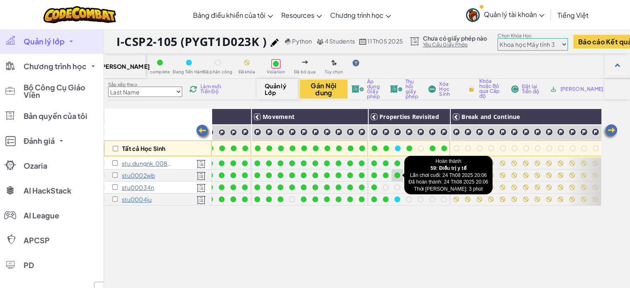
click at [399, 174] on div at bounding box center [398, 175] width 6 height 6
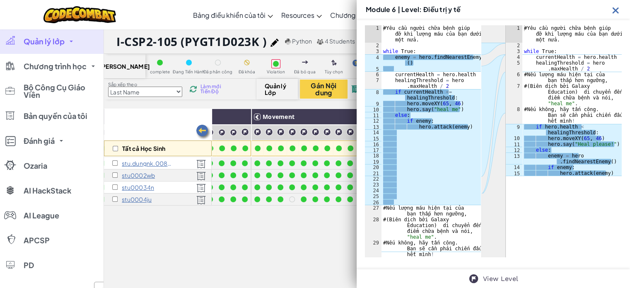
scroll to position [123, 0]
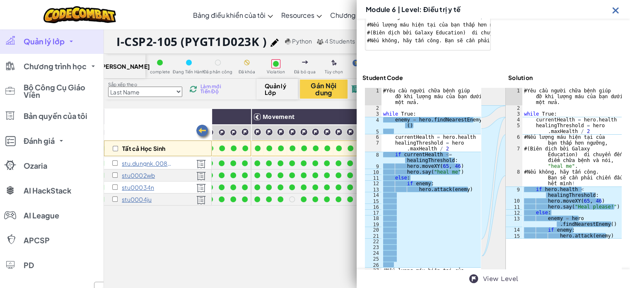
click at [613, 8] on img at bounding box center [616, 10] width 10 height 10
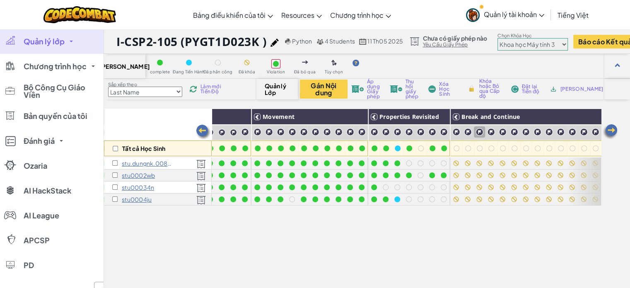
click at [399, 199] on div at bounding box center [398, 199] width 6 height 6
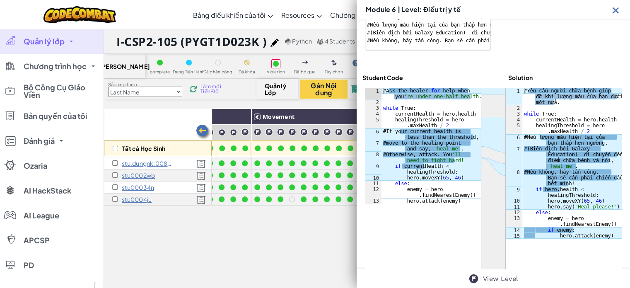
click at [613, 9] on img at bounding box center [616, 10] width 10 height 10
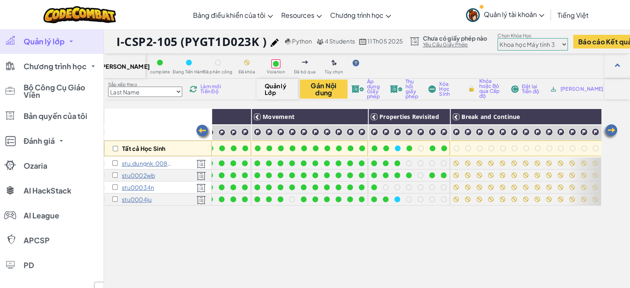
click at [212, 87] on span "Làm mới Tiến Độ" at bounding box center [213, 89] width 25 height 10
click at [212, 91] on span "Làm mới Tiến Độ" at bounding box center [213, 89] width 25 height 10
click at [609, 128] on img at bounding box center [610, 131] width 17 height 17
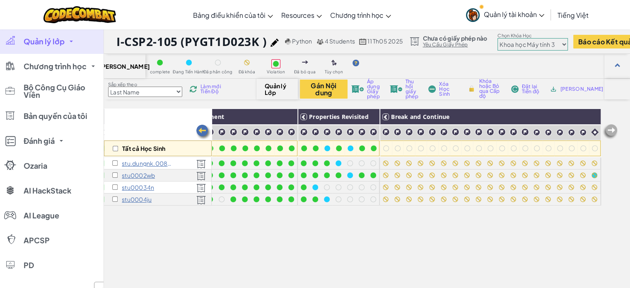
click at [610, 127] on img at bounding box center [610, 131] width 17 height 17
click at [207, 87] on span "Làm mới Tiến Độ" at bounding box center [213, 89] width 25 height 10
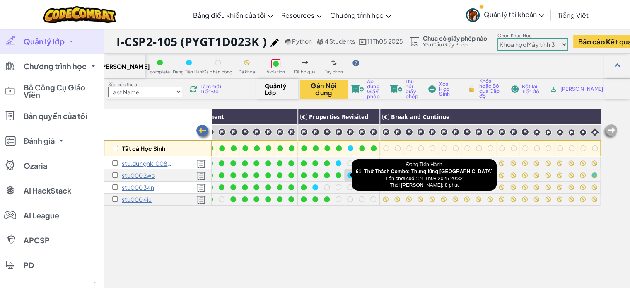
click at [347, 177] on div at bounding box center [350, 175] width 6 height 6
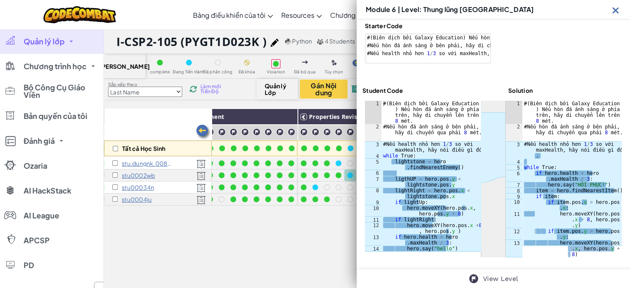
scroll to position [65, 0]
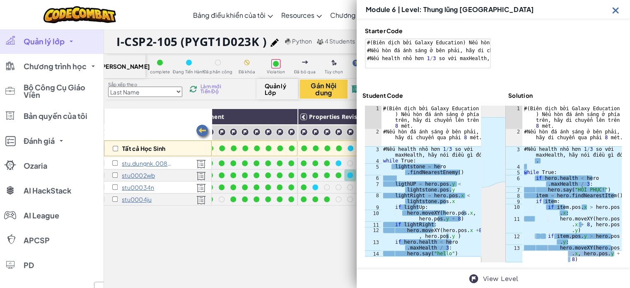
click at [196, 87] on img at bounding box center [193, 89] width 9 height 8
click at [618, 9] on img at bounding box center [616, 10] width 10 height 10
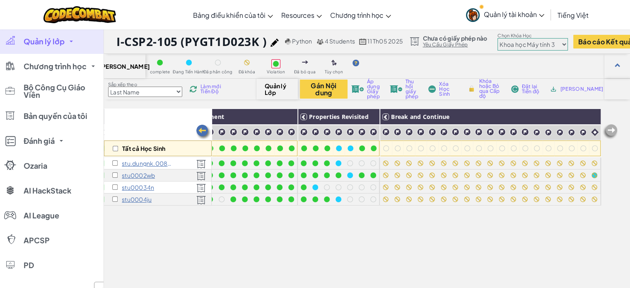
click at [219, 87] on span "Làm mới Tiến Độ" at bounding box center [213, 89] width 25 height 10
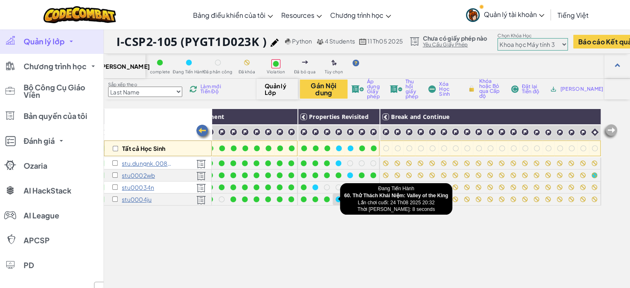
click at [336, 200] on div at bounding box center [339, 199] width 6 height 6
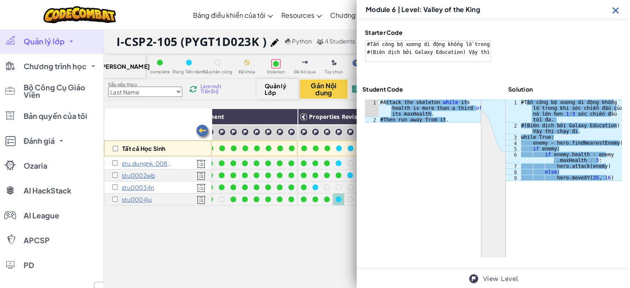
scroll to position [63, 0]
click at [615, 13] on img at bounding box center [616, 10] width 10 height 10
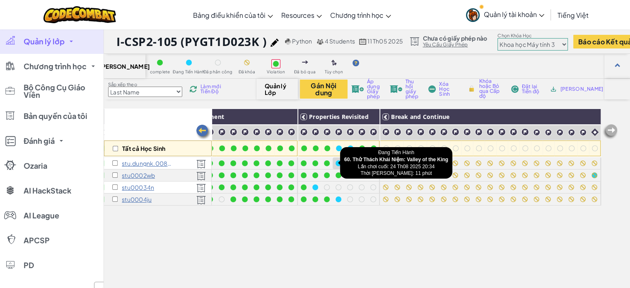
click at [335, 160] on div at bounding box center [338, 163] width 9 height 9
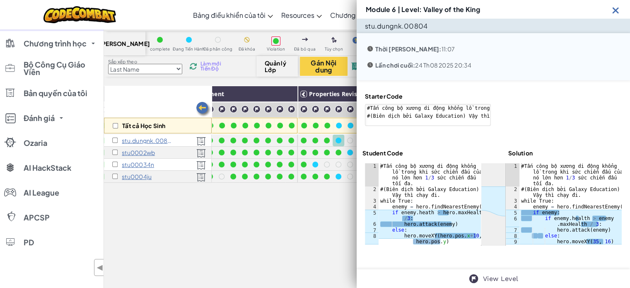
scroll to position [0, 0]
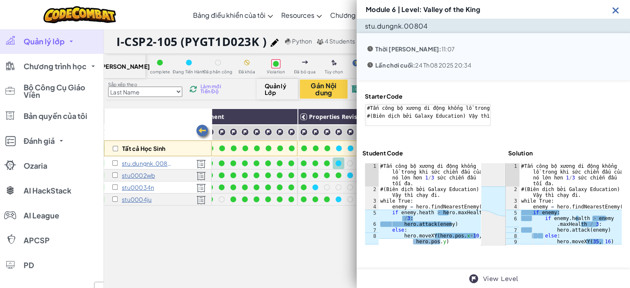
click at [201, 90] on div "Làm mới Tiến Độ" at bounding box center [208, 89] width 40 height 6
click at [615, 9] on img at bounding box center [616, 10] width 10 height 10
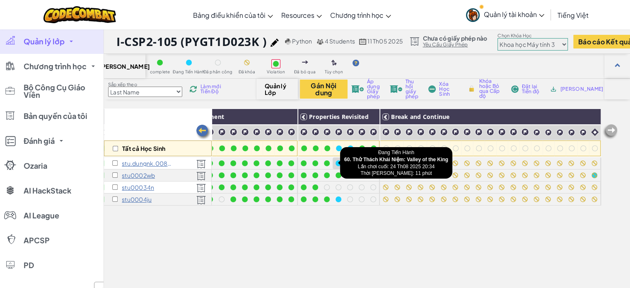
click at [336, 165] on div at bounding box center [339, 163] width 6 height 6
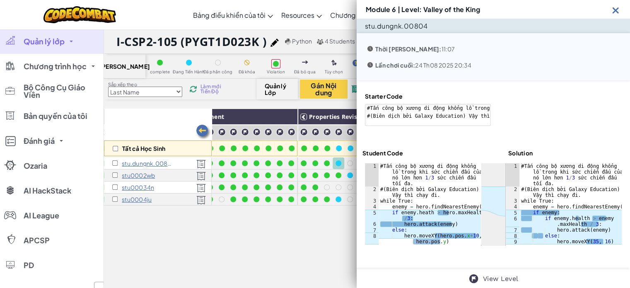
click at [199, 94] on div "Sắp xếp theo Last Name first Name Progress (High to Low) Progress (Low to Hight…" at bounding box center [180, 89] width 152 height 16
click at [193, 91] on img at bounding box center [193, 89] width 10 height 10
click at [347, 177] on div at bounding box center [350, 175] width 6 height 6
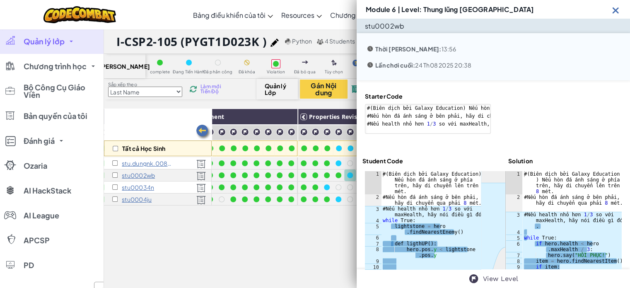
scroll to position [41, 0]
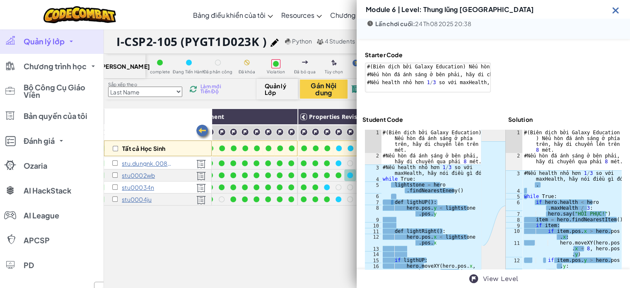
click at [615, 12] on img at bounding box center [616, 10] width 10 height 10
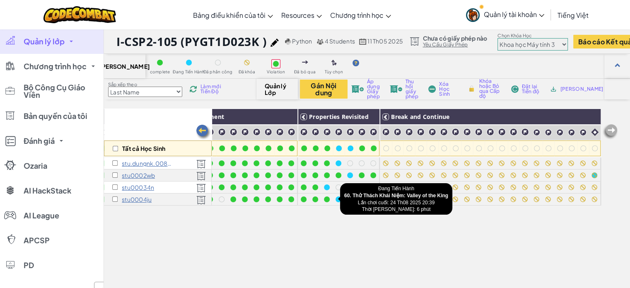
drag, startPoint x: 332, startPoint y: 198, endPoint x: 633, endPoint y: 245, distance: 305.3
click at [336, 198] on div at bounding box center [339, 199] width 6 height 6
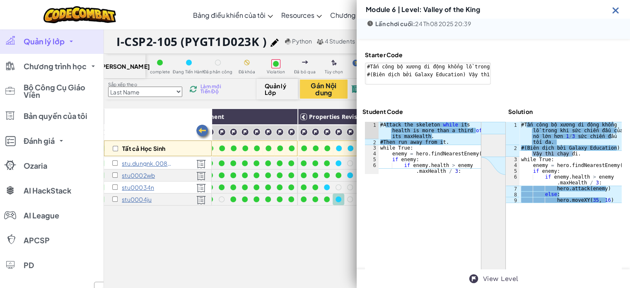
click at [209, 84] on span "Làm mới Tiến Độ" at bounding box center [213, 89] width 25 height 10
click at [615, 11] on img at bounding box center [616, 10] width 10 height 10
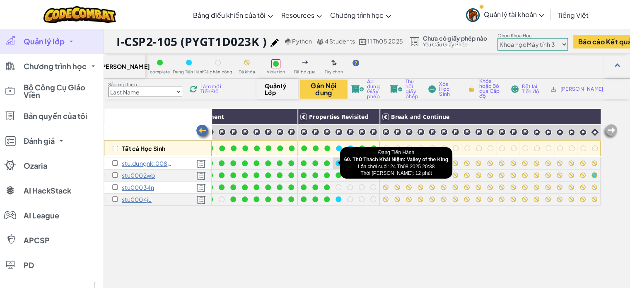
click at [335, 161] on div at bounding box center [338, 163] width 9 height 9
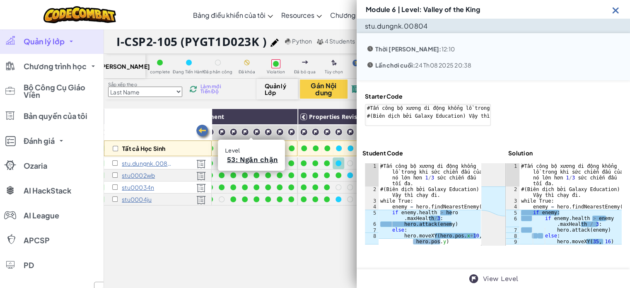
scroll to position [0, 0]
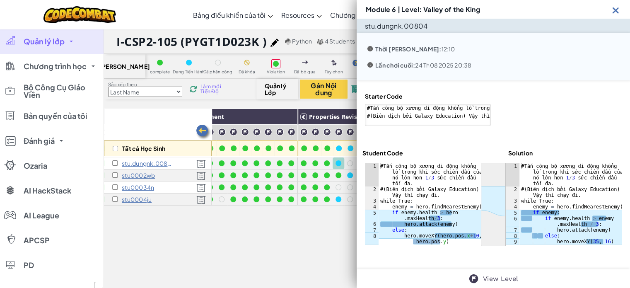
click at [206, 86] on span "Làm mới Tiến Độ" at bounding box center [213, 89] width 25 height 10
click at [198, 87] on img at bounding box center [193, 89] width 9 height 9
click at [615, 8] on img at bounding box center [616, 10] width 10 height 10
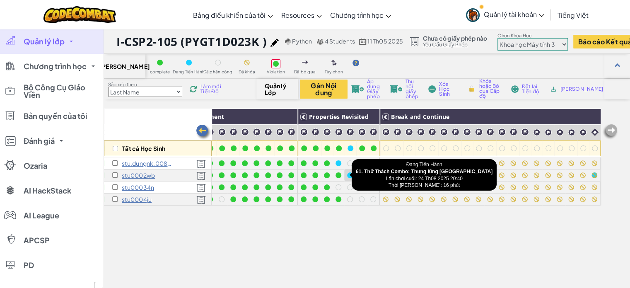
click at [347, 175] on div at bounding box center [350, 175] width 6 height 6
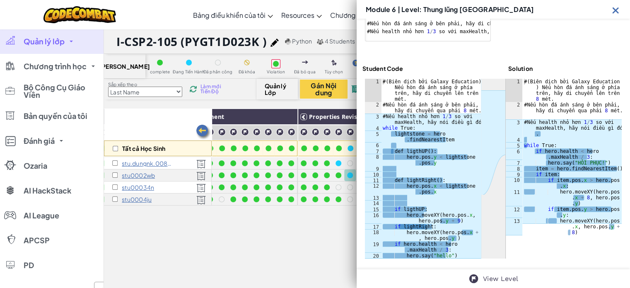
scroll to position [93, 0]
click at [423, 264] on div "Starter Code 1 2 3 # ( Biên dịch bởi Galaxy Education ) Nếu hòn đá ánh sáng ở p…" at bounding box center [494, 128] width 274 height 283
click at [213, 91] on span "Làm mới Tiến Độ" at bounding box center [213, 89] width 25 height 10
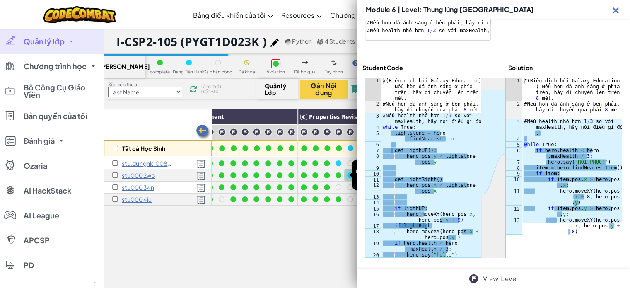
click at [347, 174] on div at bounding box center [350, 175] width 6 height 6
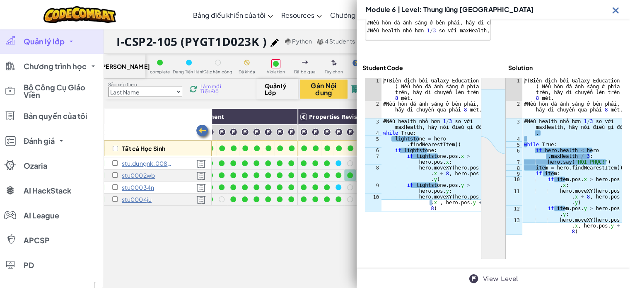
drag, startPoint x: 615, startPoint y: 11, endPoint x: 375, endPoint y: 87, distance: 251.8
click at [615, 12] on img at bounding box center [616, 10] width 10 height 10
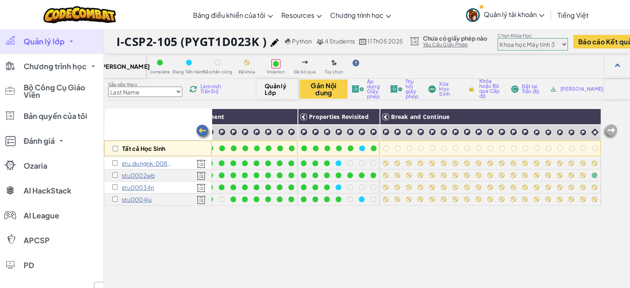
click at [215, 87] on span "Làm mới Tiến Độ" at bounding box center [213, 89] width 25 height 10
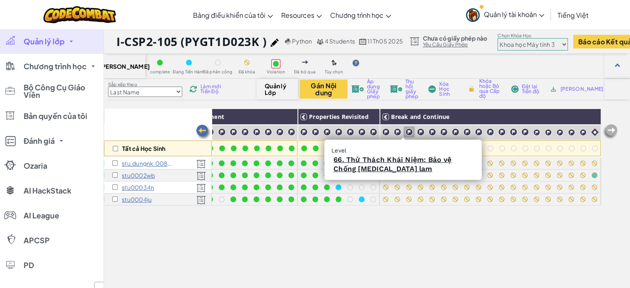
click at [405, 131] on img at bounding box center [409, 132] width 8 height 8
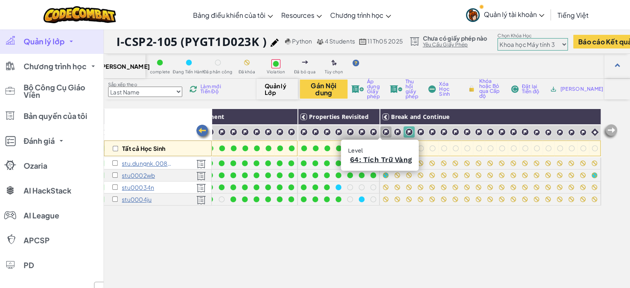
click at [382, 134] on img at bounding box center [386, 132] width 8 height 8
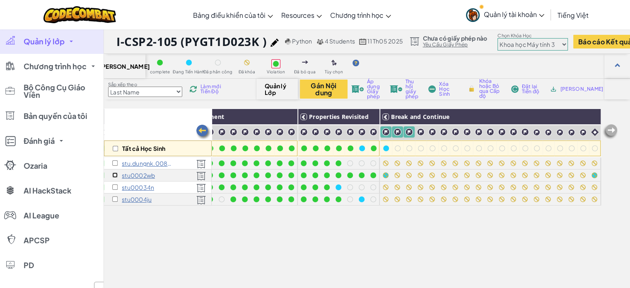
click at [115, 175] on input "checkbox" at bounding box center [114, 174] width 5 height 5
click at [585, 116] on img at bounding box center [592, 117] width 15 height 12
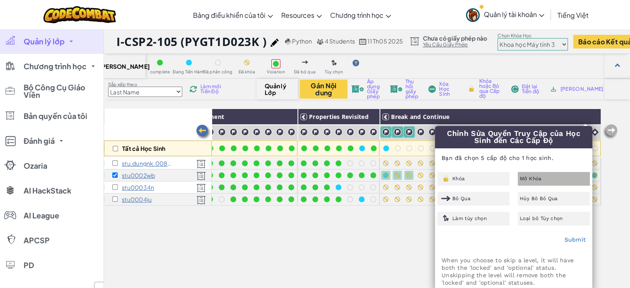
click at [539, 177] on span "Mở Khóa" at bounding box center [531, 178] width 22 height 5
click at [564, 241] on div "Submit" at bounding box center [514, 240] width 157 height 21
click at [575, 240] on link "Submit" at bounding box center [575, 239] width 22 height 7
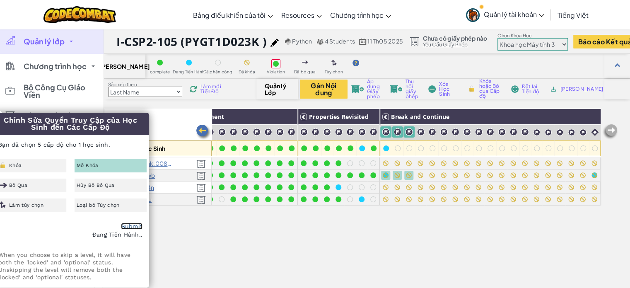
checkbox input "false"
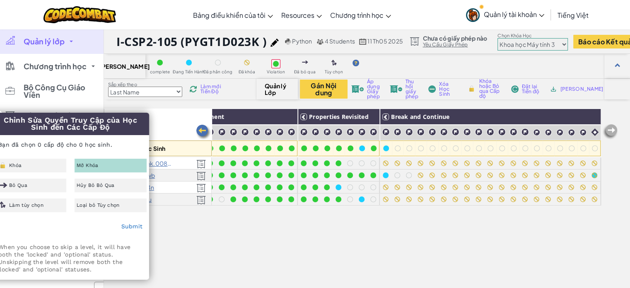
click at [214, 86] on span "Làm mới Tiến Độ" at bounding box center [213, 89] width 25 height 10
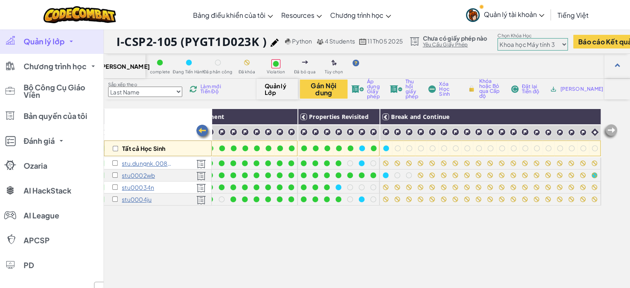
click at [203, 90] on span "Làm mới Tiến Độ" at bounding box center [213, 89] width 25 height 10
click at [207, 90] on span "Làm mới Tiến Độ" at bounding box center [213, 89] width 25 height 10
click at [206, 92] on span "Làm mới Tiến Độ" at bounding box center [213, 89] width 25 height 10
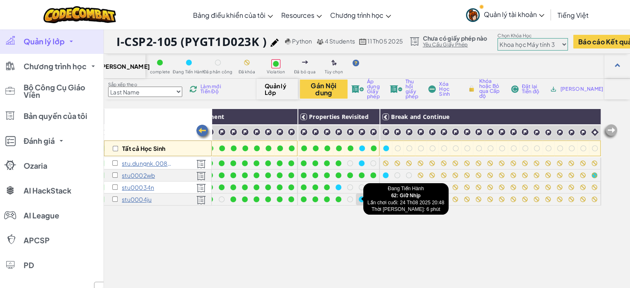
click at [359, 198] on div at bounding box center [362, 199] width 6 height 6
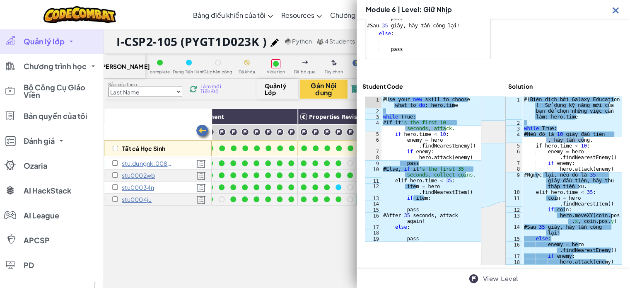
scroll to position [176, 0]
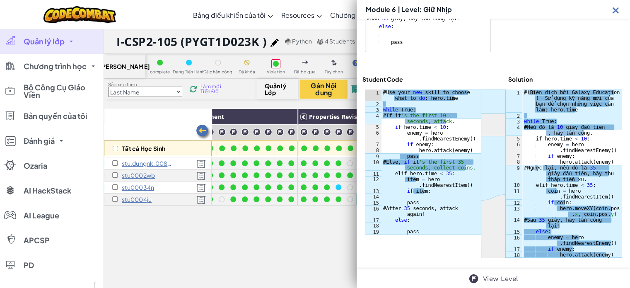
click at [204, 91] on span "Làm mới Tiến Độ" at bounding box center [213, 89] width 25 height 10
click at [618, 10] on img at bounding box center [616, 10] width 10 height 10
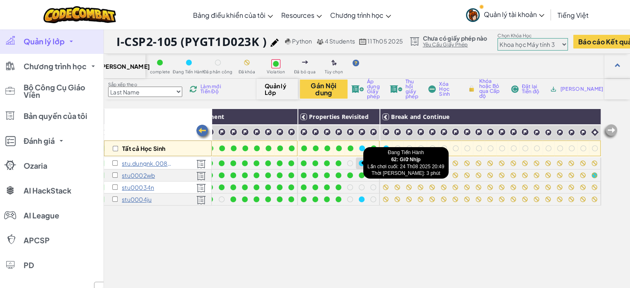
click at [359, 162] on div at bounding box center [362, 163] width 6 height 6
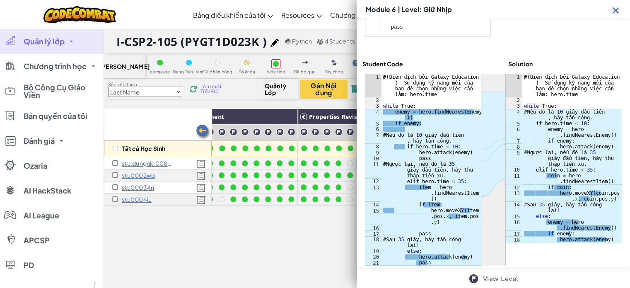
scroll to position [199, 0]
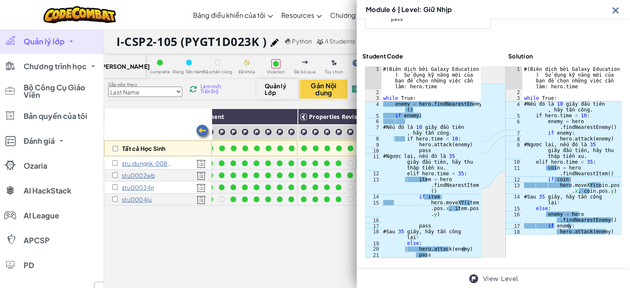
click at [203, 90] on span "Làm mới Tiến Độ" at bounding box center [213, 89] width 25 height 10
click at [203, 89] on span "Làm mới Tiến Độ" at bounding box center [213, 89] width 25 height 10
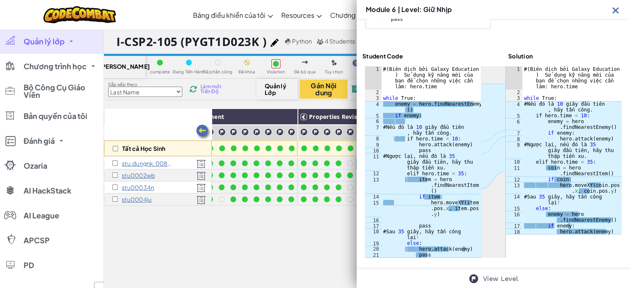
click at [616, 10] on img at bounding box center [616, 10] width 10 height 10
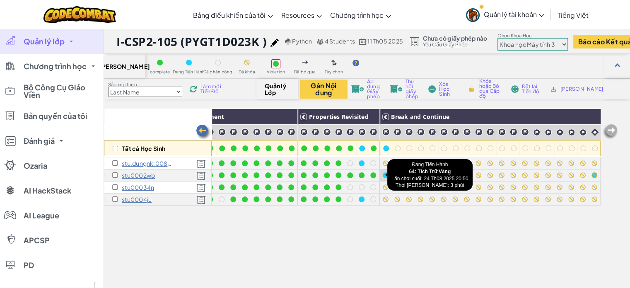
click at [381, 178] on div at bounding box center [385, 175] width 9 height 9
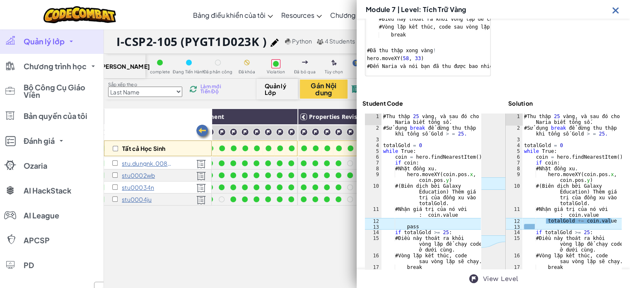
click at [616, 10] on img at bounding box center [616, 10] width 10 height 10
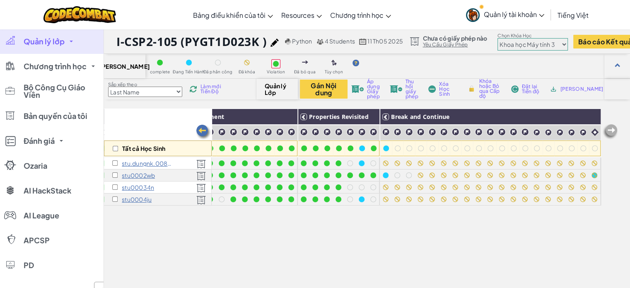
click at [209, 87] on span "Làm mới Tiến Độ" at bounding box center [213, 89] width 25 height 10
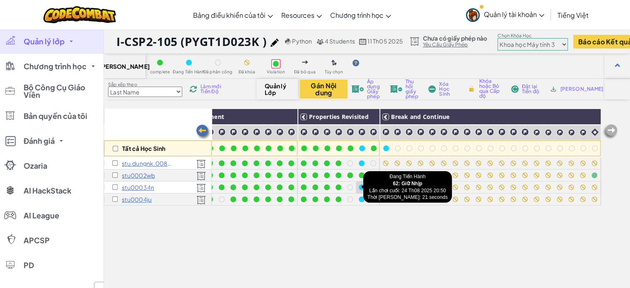
click at [359, 187] on div at bounding box center [362, 187] width 6 height 6
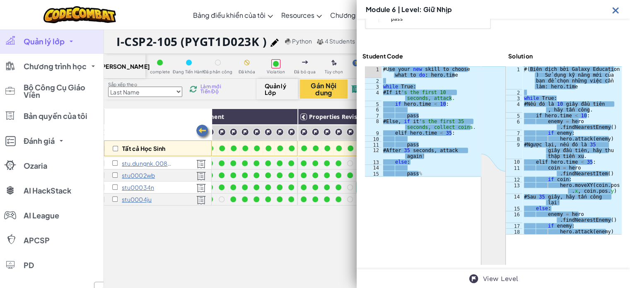
click at [613, 10] on img at bounding box center [616, 10] width 10 height 10
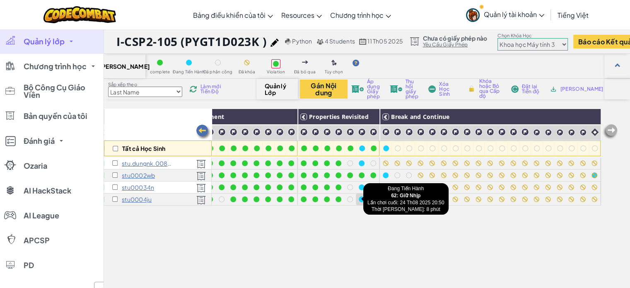
click at [359, 198] on div at bounding box center [362, 199] width 6 height 6
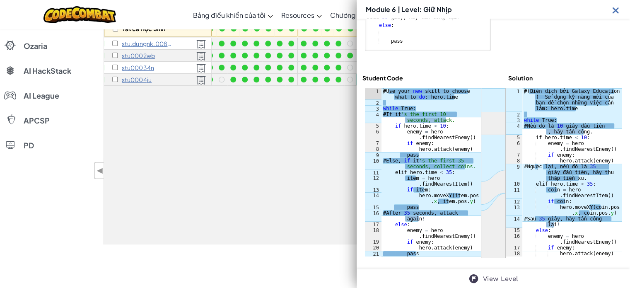
scroll to position [166, 0]
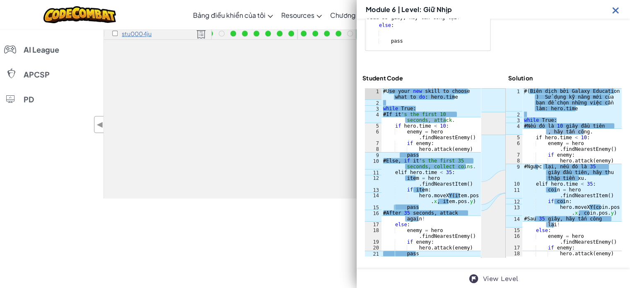
click at [615, 10] on img at bounding box center [616, 10] width 10 height 10
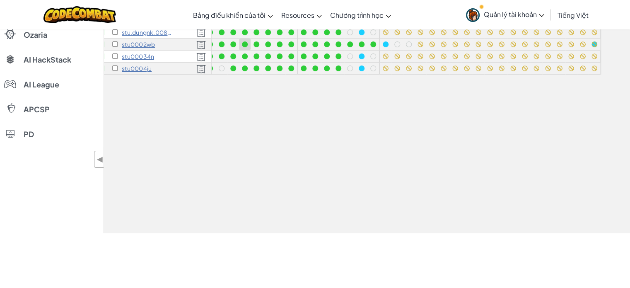
scroll to position [41, 0]
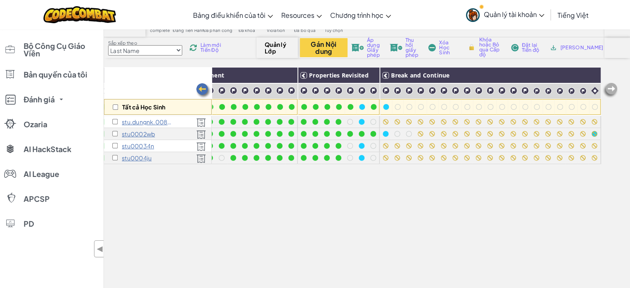
click at [204, 49] on span "Làm mới Tiến Độ" at bounding box center [213, 48] width 25 height 10
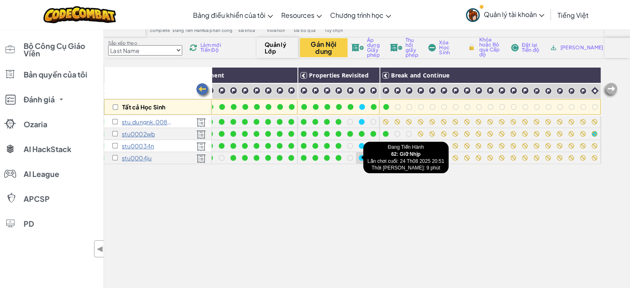
click at [359, 157] on div at bounding box center [362, 158] width 6 height 6
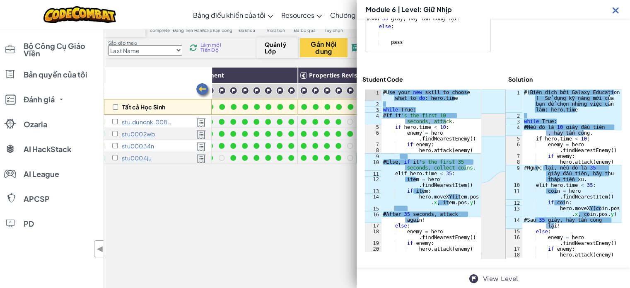
scroll to position [177, 0]
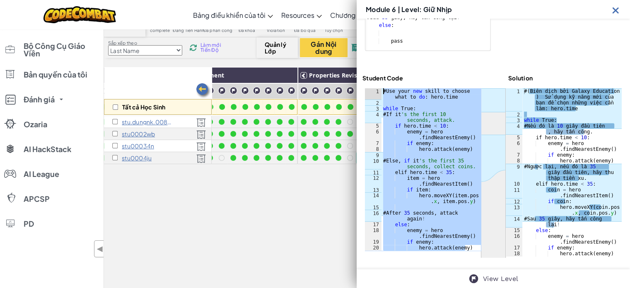
drag, startPoint x: 466, startPoint y: 247, endPoint x: 373, endPoint y: 88, distance: 183.9
click at [373, 88] on div "hero.attack(enemy) 1 2 3 4 5 6 7 8 9 10 11 12 13 14 15 16 17 18 19 20 # Use you…" at bounding box center [423, 169] width 116 height 162
type textarea "# Use your new skill to choose what to do: hero.time"
click at [507, 278] on link "View Level" at bounding box center [500, 279] width 35 height 10
click at [552, 238] on div "# ( Biên dịch bởi Galaxy Education ) Sử dụng kỹ năng mới của bạn để chọn những …" at bounding box center [572, 186] width 99 height 197
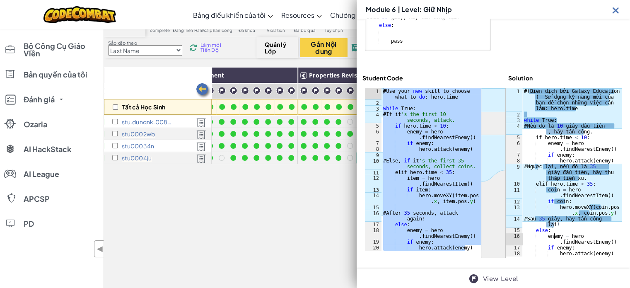
type textarea "if enemy: hero.attack(enemy)"
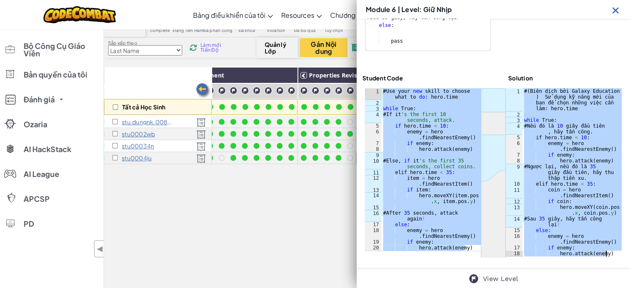
click at [429, 198] on div "# Use your new skill to choose what to do : hero . time while True : # If it 's…" at bounding box center [431, 169] width 99 height 162
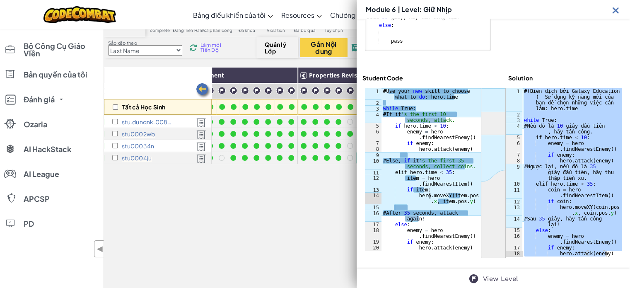
type textarea "if enemy: hero.attack(enemy)"
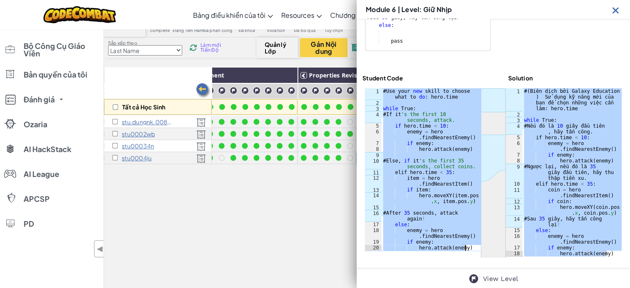
click at [617, 10] on img at bounding box center [616, 10] width 10 height 10
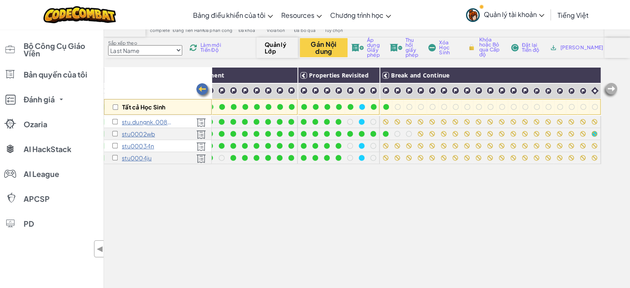
click at [209, 53] on div "Sắp xếp theo Last Name first Name Progress (High to Low) Progress (Low to Hight…" at bounding box center [180, 48] width 152 height 16
click at [204, 48] on span "Làm mới Tiến Độ" at bounding box center [213, 48] width 25 height 10
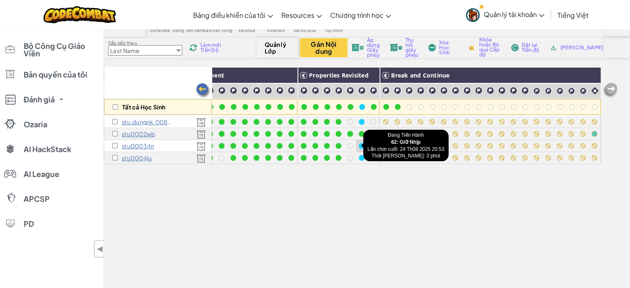
click at [360, 148] on div at bounding box center [362, 146] width 12 height 12
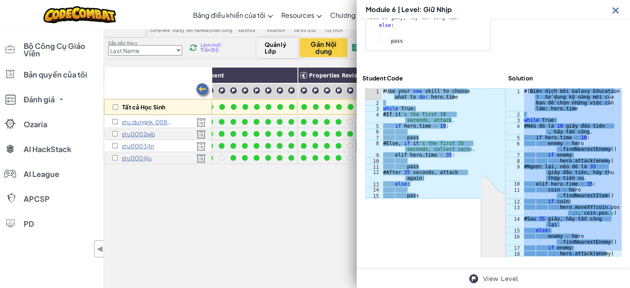
scroll to position [176, 0]
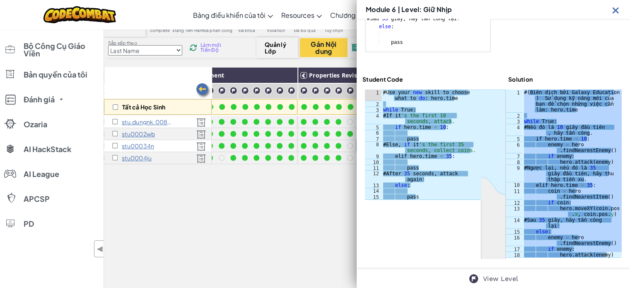
click at [615, 12] on img at bounding box center [616, 10] width 10 height 10
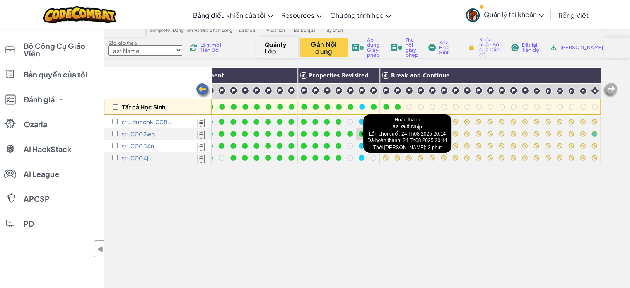
click at [359, 134] on div at bounding box center [361, 133] width 9 height 9
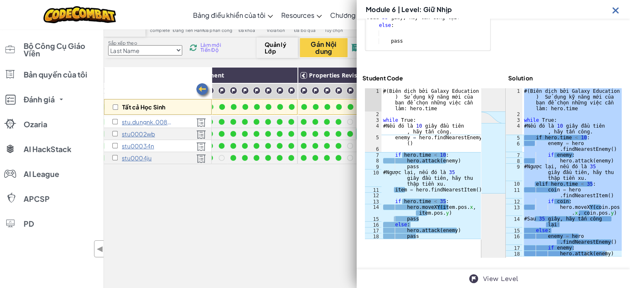
scroll to position [83, 0]
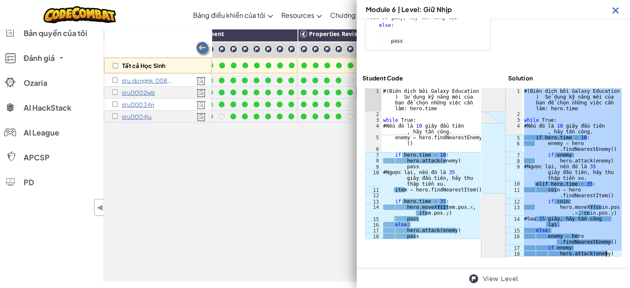
click at [560, 162] on div "# ( Biên dịch bởi Galaxy Education ) Sử dụng kỹ năng mới của bạn để chọn những …" at bounding box center [572, 172] width 99 height 168
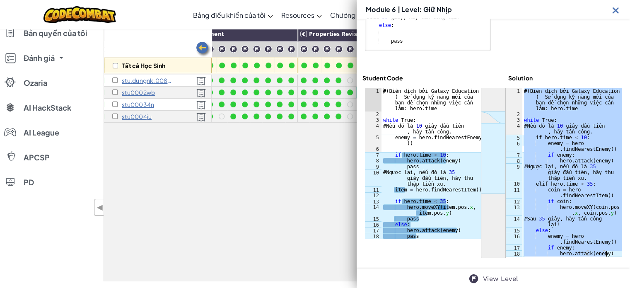
click at [583, 211] on div "# ( Biên dịch bởi Galaxy Education ) Sử dụng kỹ năng mới của bạn để chọn những …" at bounding box center [572, 172] width 99 height 168
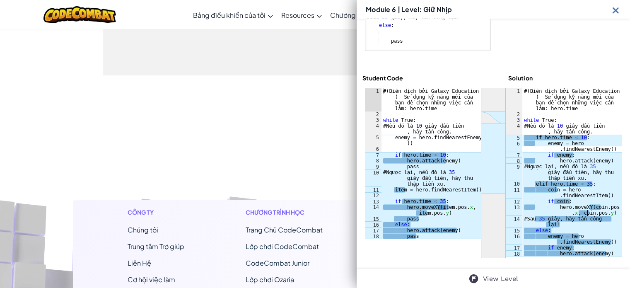
scroll to position [290, 0]
click at [575, 214] on div "# ( Biên dịch bởi Galaxy Education ) Sử dụng kỹ năng mới của bạn để chọn những …" at bounding box center [572, 186] width 99 height 197
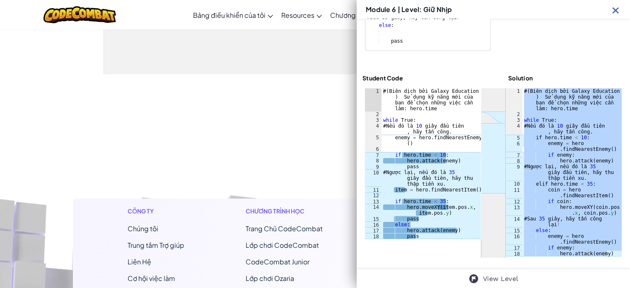
click at [614, 12] on img at bounding box center [616, 10] width 10 height 10
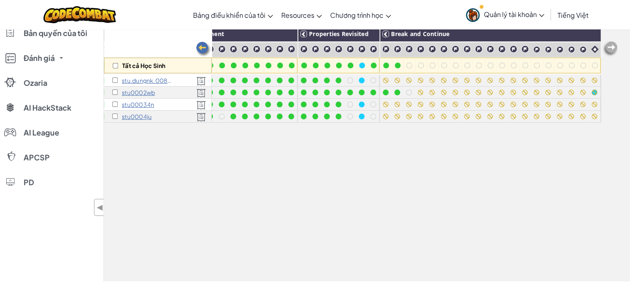
scroll to position [41, 0]
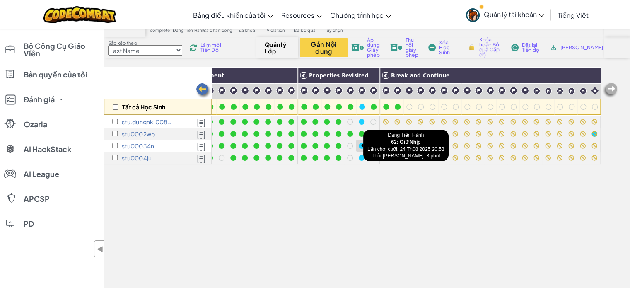
click at [359, 147] on div at bounding box center [362, 146] width 6 height 6
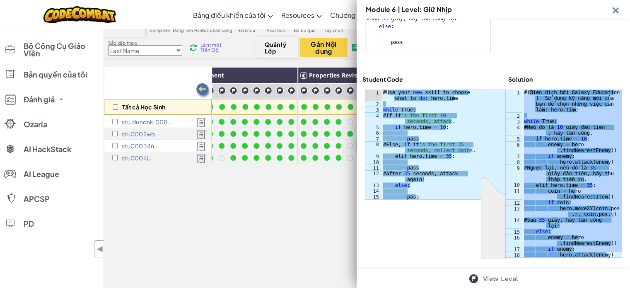
scroll to position [177, 0]
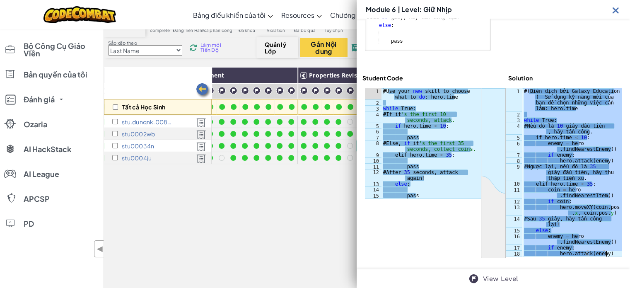
click at [566, 226] on div "# ( Biên dịch bởi Galaxy Education ) Sử dụng kỹ năng mới của bạn để chọn những …" at bounding box center [572, 172] width 99 height 168
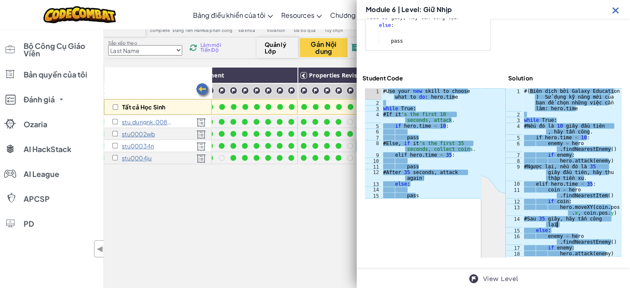
type textarea "if enemy: hero.attack(enemy)"
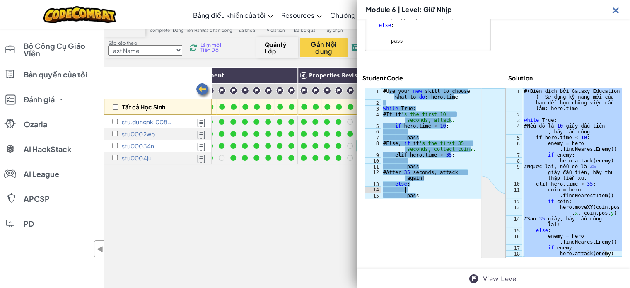
click at [421, 187] on div "# Use your new skill to choose what to do : hero . time while True : # If it 's…" at bounding box center [431, 152] width 99 height 128
drag, startPoint x: 429, startPoint y: 197, endPoint x: 417, endPoint y: 192, distance: 12.9
click at [417, 192] on div "# Use your new skill to choose what to do : hero . time while True : # If it 's…" at bounding box center [431, 152] width 99 height 128
click at [618, 9] on img at bounding box center [616, 10] width 10 height 10
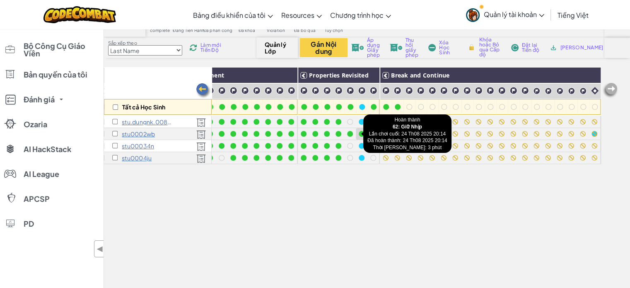
click at [359, 136] on div at bounding box center [362, 134] width 6 height 6
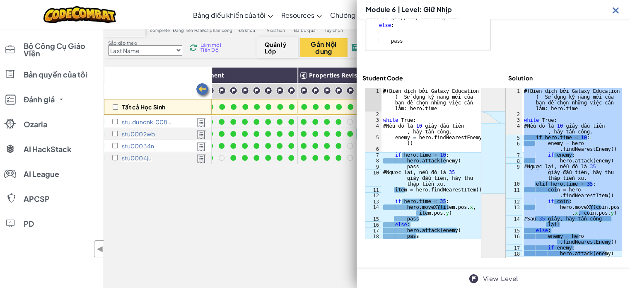
scroll to position [176, 0]
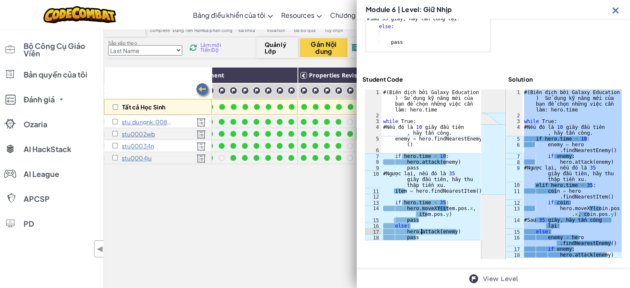
click at [421, 230] on div "# ( Biên dịch bởi Galaxy Education ) Sử dụng kỹ năng mới của bạn để chọn những …" at bounding box center [431, 180] width 99 height 180
type textarea "hero.attack(enemy) pass"
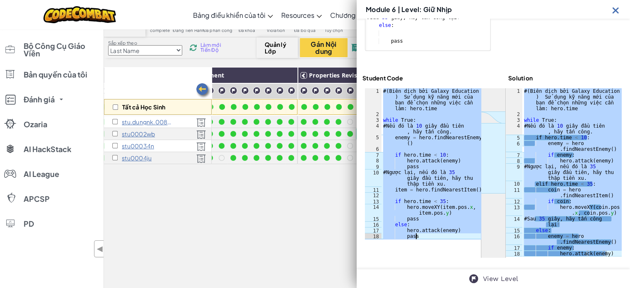
scroll to position [83, 0]
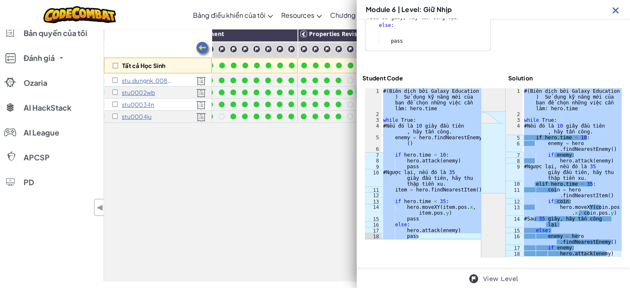
click at [614, 12] on img at bounding box center [616, 10] width 10 height 10
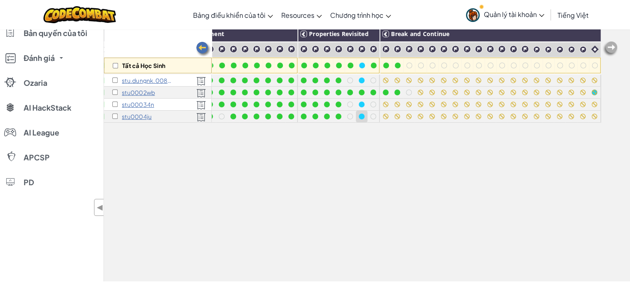
click at [357, 119] on div at bounding box center [361, 116] width 9 height 9
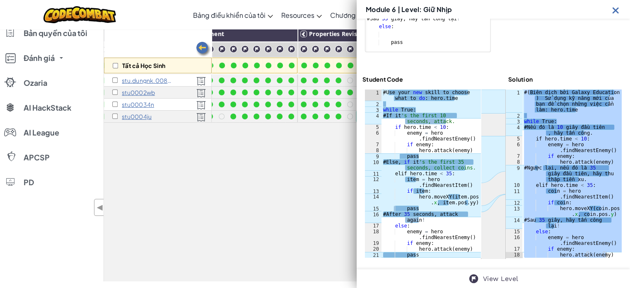
scroll to position [177, 0]
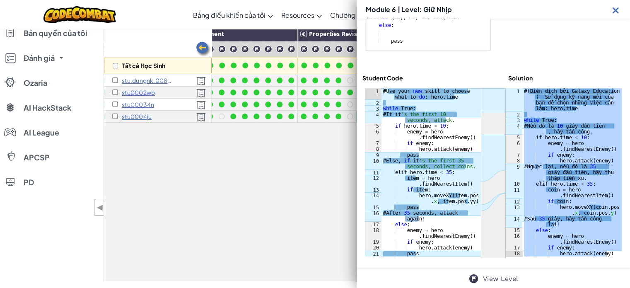
drag, startPoint x: 617, startPoint y: 10, endPoint x: 523, endPoint y: 54, distance: 103.4
click at [617, 10] on img at bounding box center [616, 10] width 10 height 10
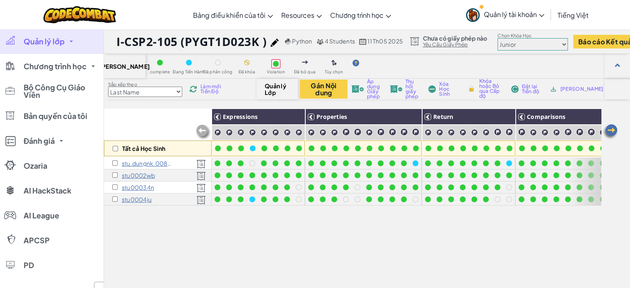
click at [217, 89] on span "Làm mới Tiến Độ" at bounding box center [213, 89] width 25 height 10
click at [617, 132] on img at bounding box center [610, 131] width 17 height 17
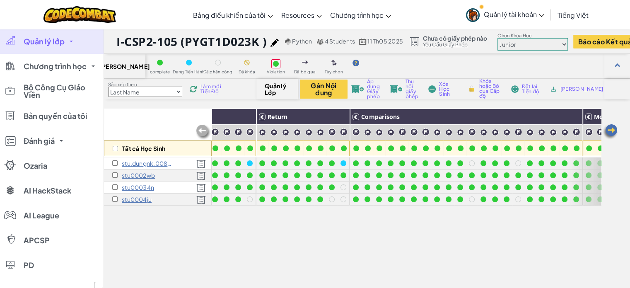
click at [611, 132] on img at bounding box center [610, 131] width 17 height 17
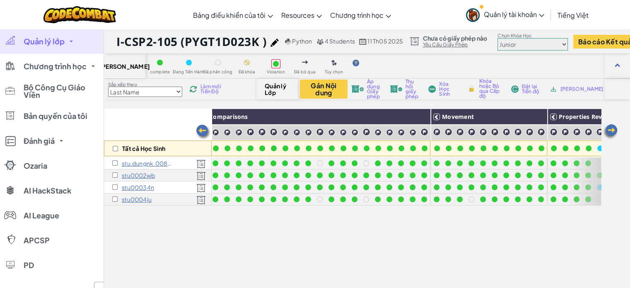
click at [611, 132] on img at bounding box center [610, 131] width 17 height 17
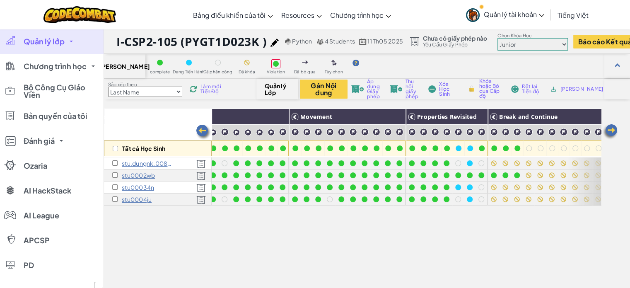
click at [611, 132] on img at bounding box center [610, 131] width 17 height 17
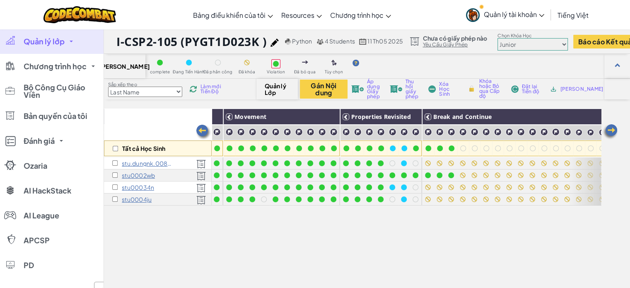
scroll to position [0, 573]
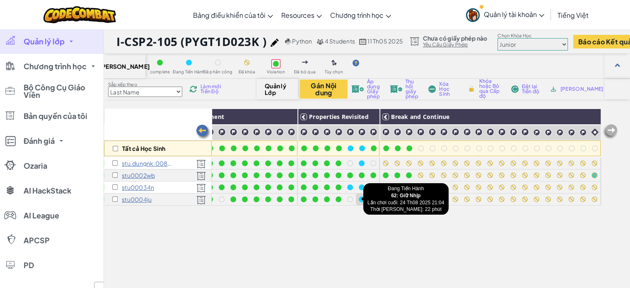
click at [357, 203] on div at bounding box center [361, 199] width 9 height 9
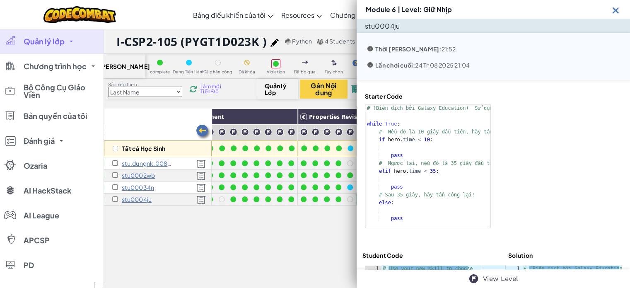
click at [617, 10] on img at bounding box center [616, 10] width 10 height 10
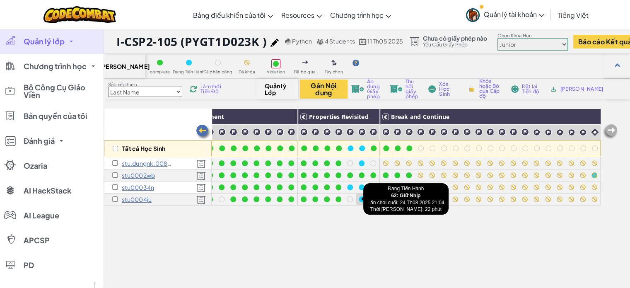
click at [359, 199] on div at bounding box center [362, 199] width 6 height 6
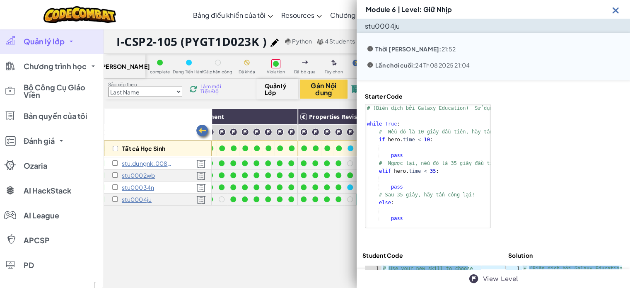
click at [619, 13] on img at bounding box center [616, 10] width 10 height 10
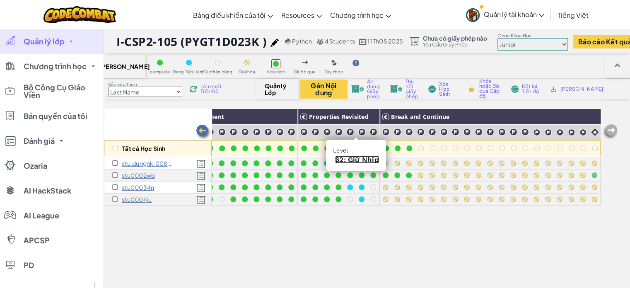
click at [355, 157] on link "62: Giữ Nhịp" at bounding box center [357, 159] width 44 height 8
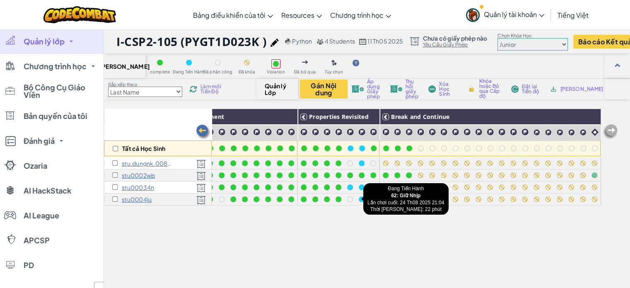
click at [358, 201] on div at bounding box center [361, 199] width 9 height 9
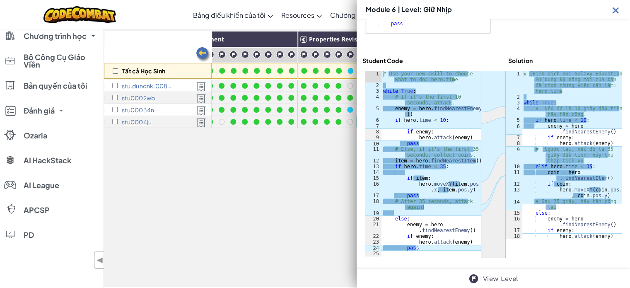
scroll to position [83, 0]
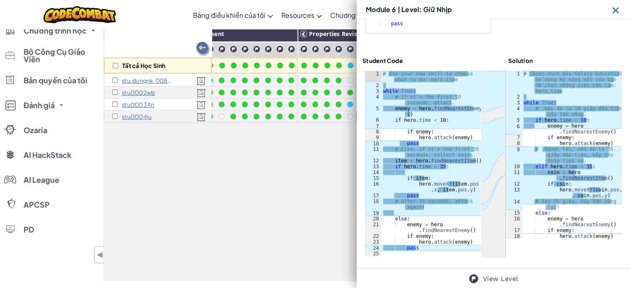
click at [615, 12] on img at bounding box center [616, 10] width 10 height 10
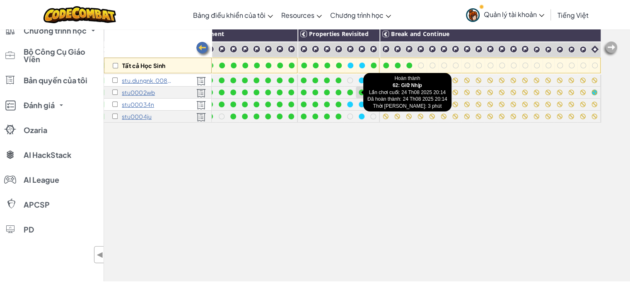
click at [360, 92] on div at bounding box center [361, 92] width 9 height 9
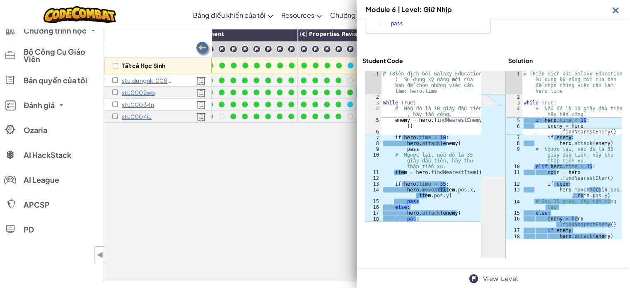
scroll to position [194, 0]
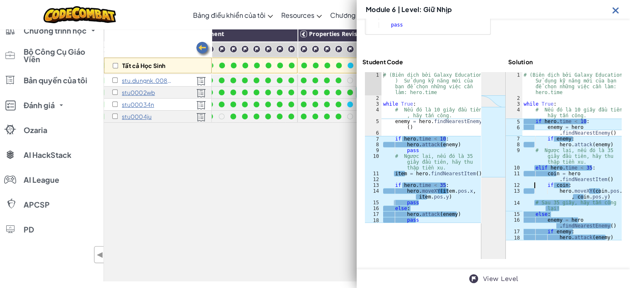
click at [533, 187] on div "# (Biên dịch bởi Galaxy Education) Sử dụng kỹ năng mới của bạn để chọn những vi…" at bounding box center [572, 170] width 100 height 197
type textarea "if enemy: hero.attack(enemy)"
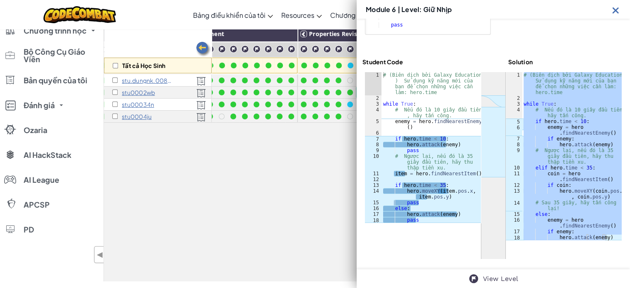
click at [616, 10] on img at bounding box center [616, 10] width 10 height 10
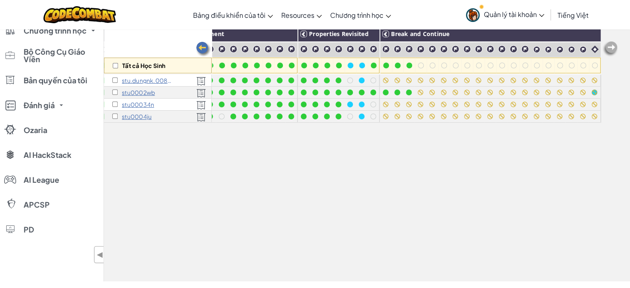
scroll to position [41, 0]
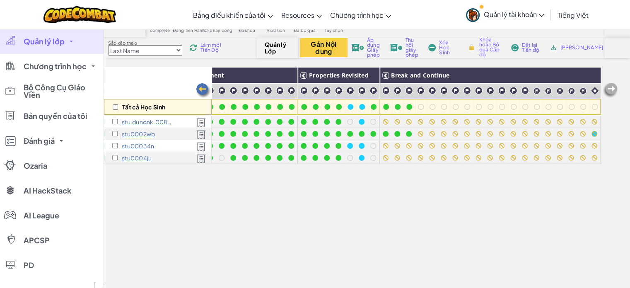
click at [205, 48] on span "Làm mới Tiến Độ" at bounding box center [213, 48] width 25 height 10
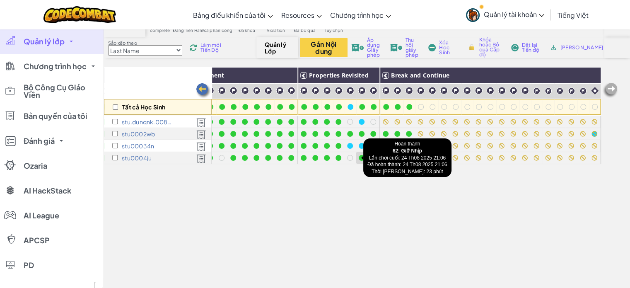
click at [357, 155] on div at bounding box center [361, 157] width 9 height 9
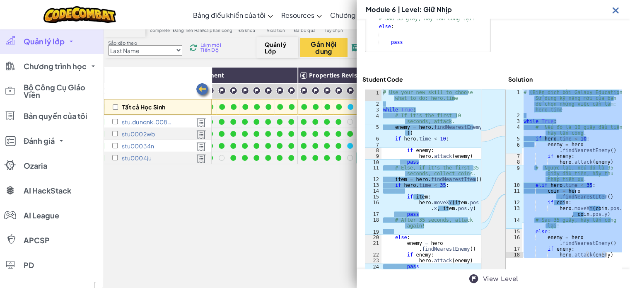
scroll to position [188, 0]
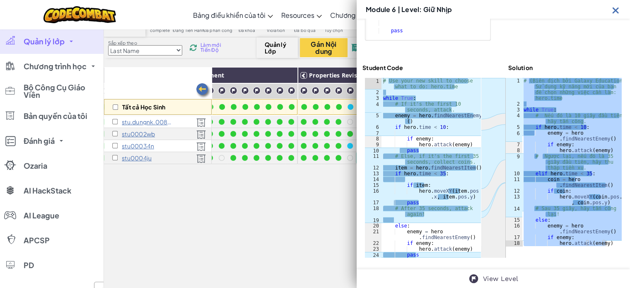
click at [613, 10] on img at bounding box center [616, 10] width 10 height 10
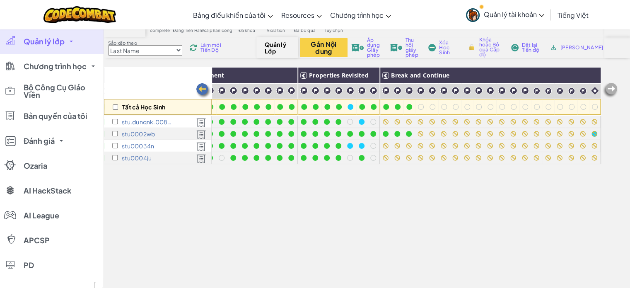
click at [215, 49] on span "Làm mới Tiến Độ" at bounding box center [213, 48] width 25 height 10
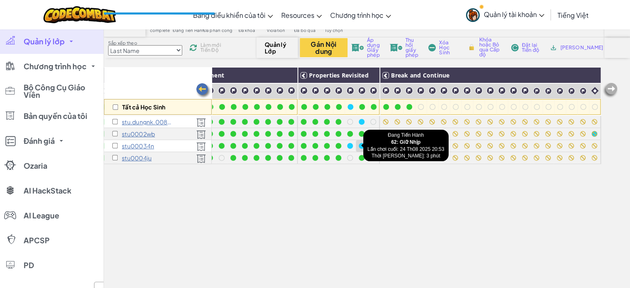
click at [359, 145] on div at bounding box center [362, 146] width 6 height 6
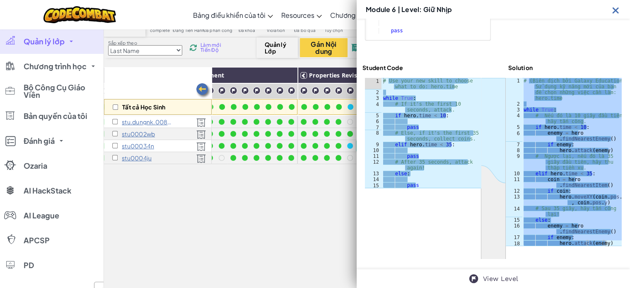
click at [615, 12] on img at bounding box center [616, 10] width 10 height 10
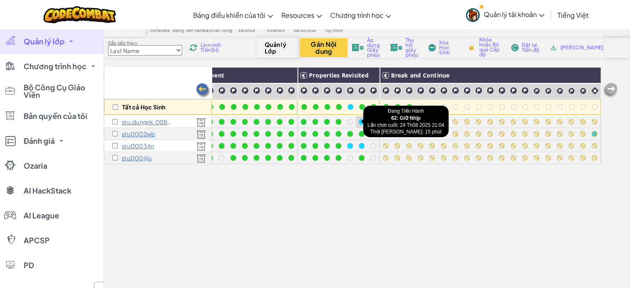
click at [359, 123] on div at bounding box center [361, 121] width 9 height 9
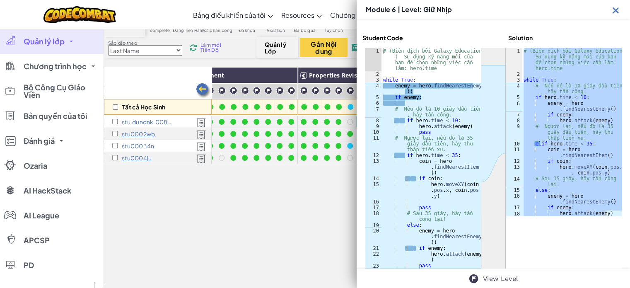
scroll to position [228, 0]
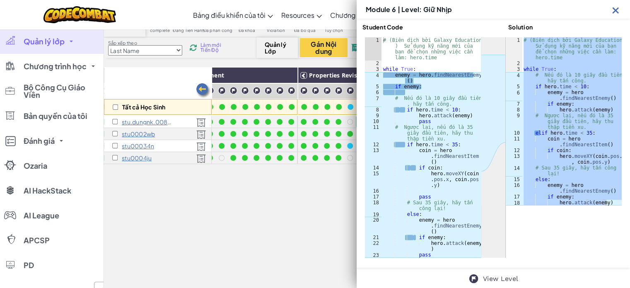
click at [613, 9] on img at bounding box center [616, 10] width 10 height 10
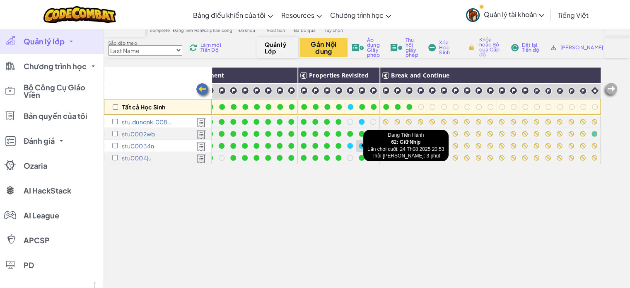
click at [359, 148] on div at bounding box center [362, 146] width 6 height 6
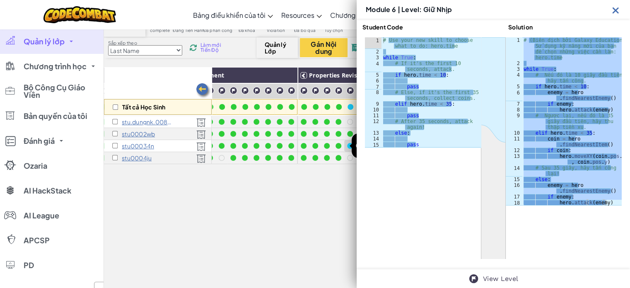
click at [346, 149] on div at bounding box center [350, 145] width 9 height 9
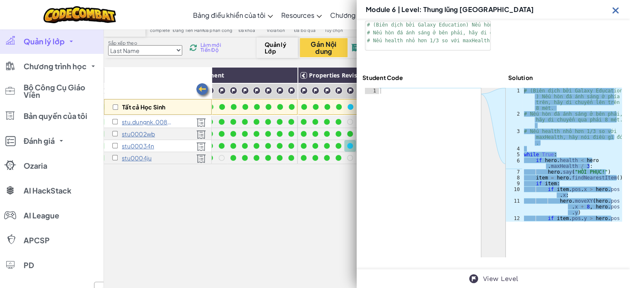
scroll to position [83, 0]
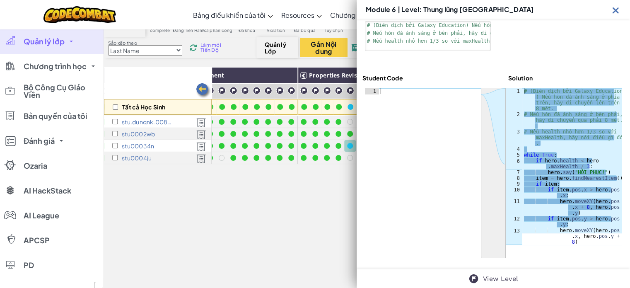
click at [618, 11] on img at bounding box center [616, 10] width 10 height 10
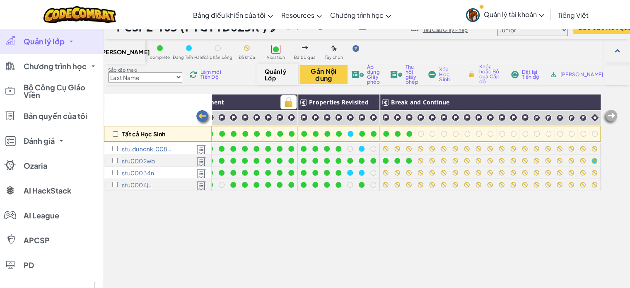
scroll to position [0, 0]
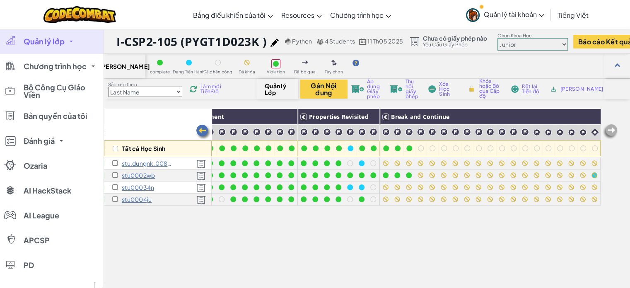
click at [215, 90] on span "Làm mới Tiến Độ" at bounding box center [213, 89] width 25 height 10
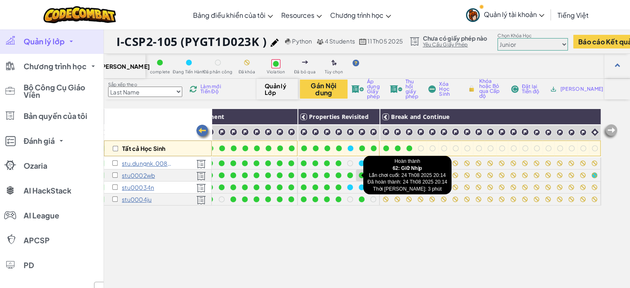
click at [359, 175] on div at bounding box center [362, 175] width 6 height 6
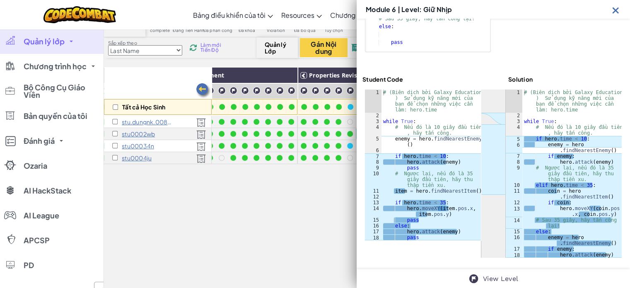
scroll to position [83, 0]
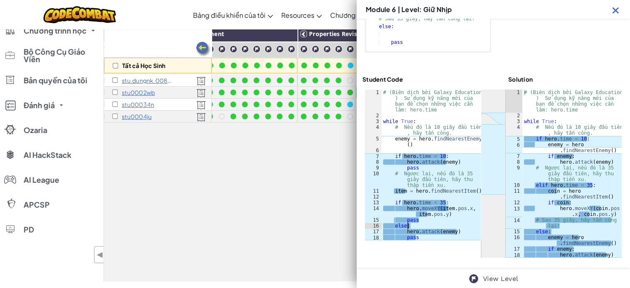
click at [434, 228] on div "# (Biên dịch bởi Galaxy Education ) Sử dụng kỹ năng mới của bạn để chọn những v…" at bounding box center [431, 180] width 99 height 180
click at [416, 209] on div "# (Biên dịch bởi Galaxy Education ) Sử dụng kỹ năng mới của bạn để chọn những v…" at bounding box center [431, 180] width 99 height 180
type textarea "hero.attack(enemy) pass"
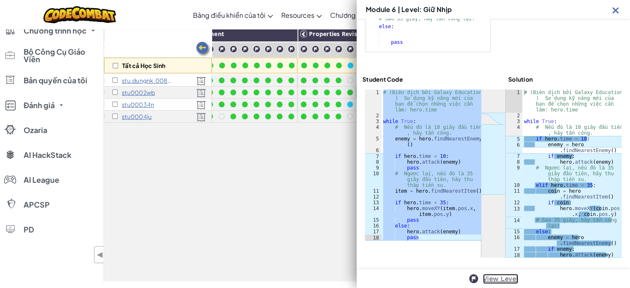
click at [491, 278] on link "View Level" at bounding box center [500, 279] width 35 height 10
click at [618, 11] on img at bounding box center [616, 10] width 10 height 10
